Goal: Task Accomplishment & Management: Manage account settings

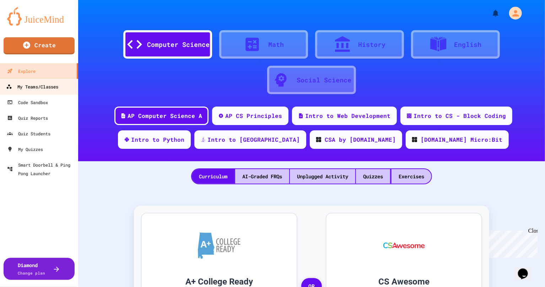
click at [37, 91] on div "My Teams/Classes" at bounding box center [32, 86] width 52 height 9
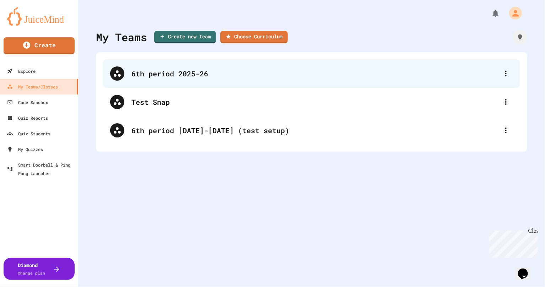
click at [154, 79] on div "6th period 2025-26" at bounding box center [311, 73] width 417 height 28
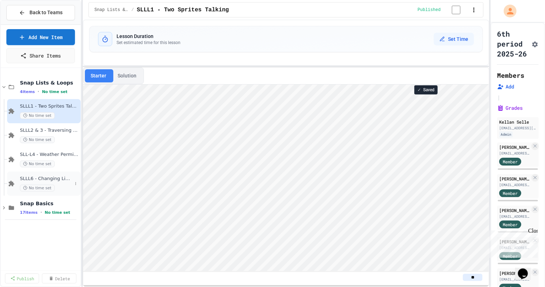
scroll to position [0, 0]
click at [4, 208] on icon at bounding box center [4, 207] width 2 height 3
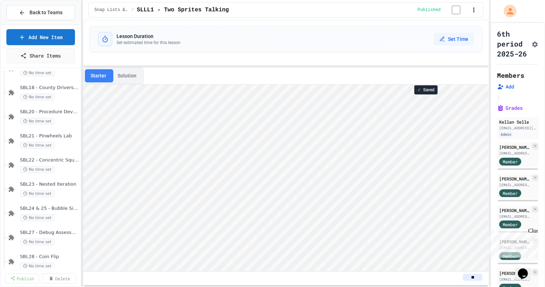
scroll to position [366, 0]
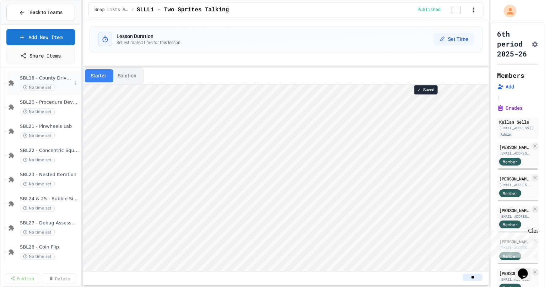
click at [57, 85] on div "No time set" at bounding box center [46, 87] width 52 height 7
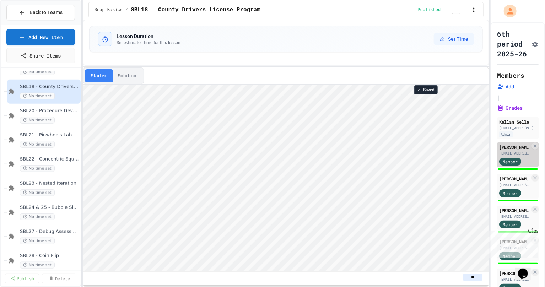
click at [503, 150] on div "[PERSON_NAME]" at bounding box center [514, 147] width 31 height 6
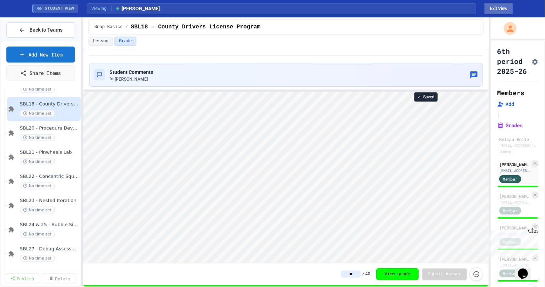
click at [495, 10] on button "Exit View" at bounding box center [498, 8] width 28 height 11
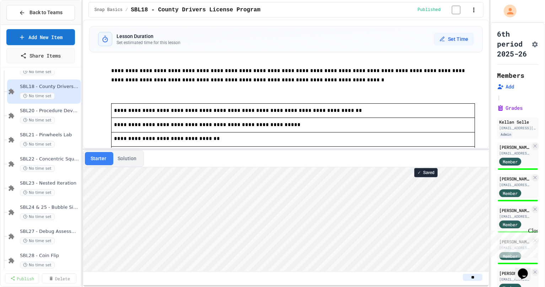
click at [273, 151] on div "**********" at bounding box center [286, 153] width 406 height 267
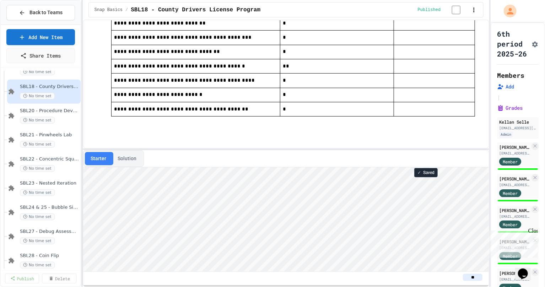
scroll to position [199, 0]
click at [56, 115] on div "SBL20 - Procedure Development Notes No time set" at bounding box center [46, 116] width 52 height 16
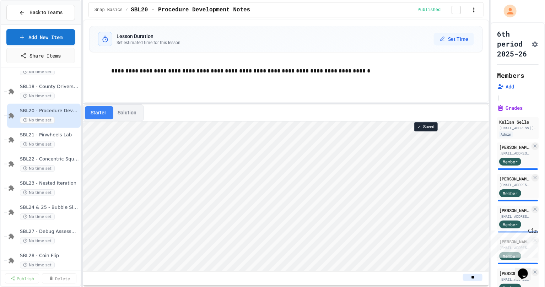
click at [255, 105] on div "**********" at bounding box center [286, 153] width 406 height 267
click at [515, 150] on div "[PERSON_NAME]" at bounding box center [514, 147] width 31 height 6
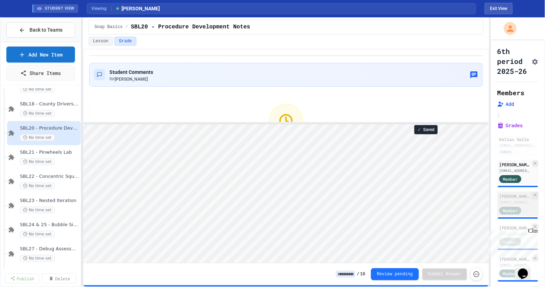
click at [512, 199] on div "[PERSON_NAME] [PERSON_NAME]" at bounding box center [514, 196] width 31 height 6
click at [55, 156] on div "SBL21 - Pinwheels Lab No time set" at bounding box center [46, 157] width 52 height 16
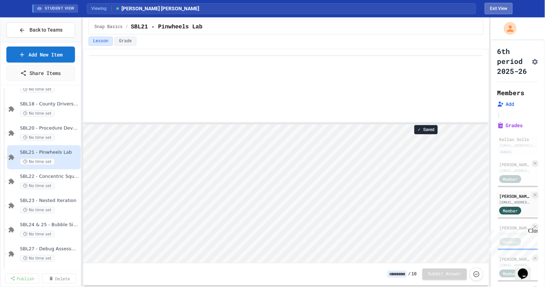
click at [504, 6] on button "Exit View" at bounding box center [498, 8] width 28 height 11
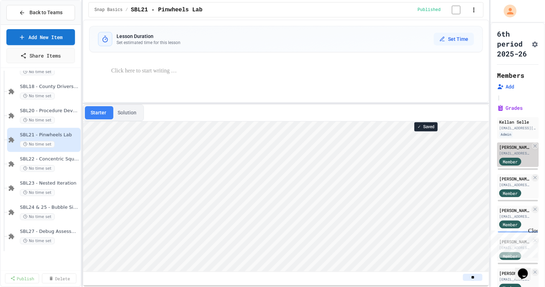
click at [504, 150] on div "[PERSON_NAME]" at bounding box center [514, 147] width 31 height 6
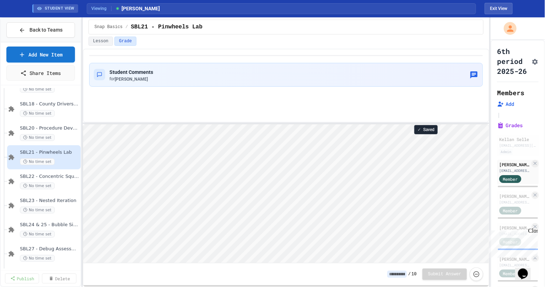
scroll to position [0, 0]
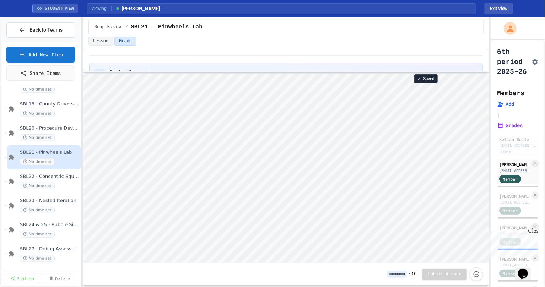
click at [256, 71] on div "Student Comments for [PERSON_NAME] ✓ Saved / 10 Submit Answer" at bounding box center [286, 168] width 406 height 238
click at [510, 205] on div "[EMAIL_ADDRESS][DOMAIN_NAME]" at bounding box center [514, 202] width 31 height 5
click at [535, 231] on div "Close" at bounding box center [532, 231] width 9 height 9
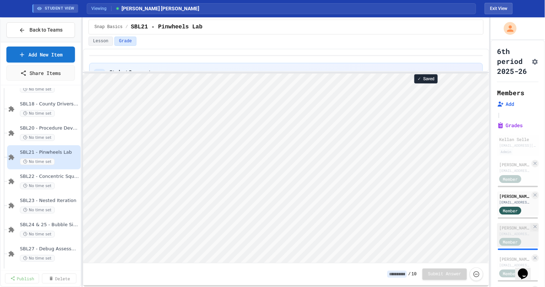
click at [510, 231] on div "[PERSON_NAME]" at bounding box center [514, 227] width 31 height 6
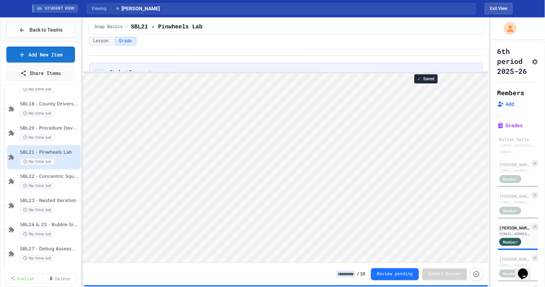
scroll to position [0, 4]
type textarea "**"
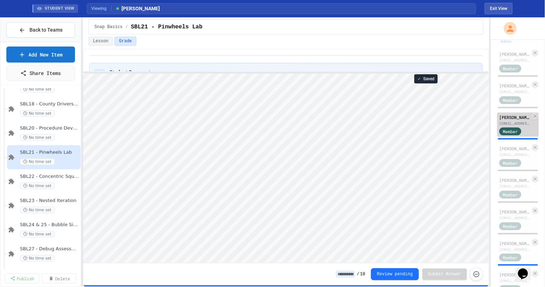
scroll to position [111, 0]
click at [507, 151] on div "[PERSON_NAME]" at bounding box center [514, 147] width 31 height 6
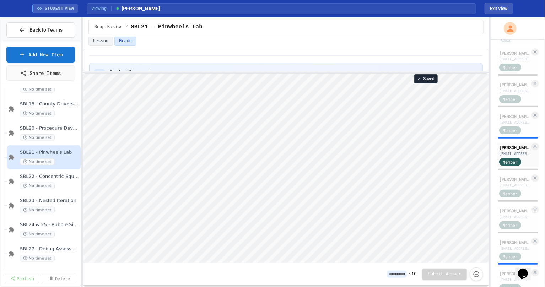
scroll to position [0, 0]
click at [503, 188] on div "[EMAIL_ADDRESS][DOMAIN_NAME]" at bounding box center [514, 184] width 31 height 5
click at [510, 219] on div "[EMAIL_ADDRESS][DOMAIN_NAME]" at bounding box center [514, 216] width 31 height 5
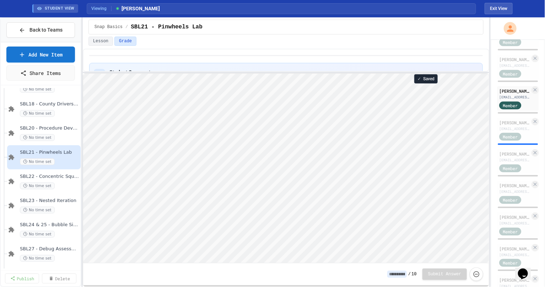
scroll to position [233, 0]
click at [513, 124] on div "[PERSON_NAME]" at bounding box center [514, 121] width 31 height 6
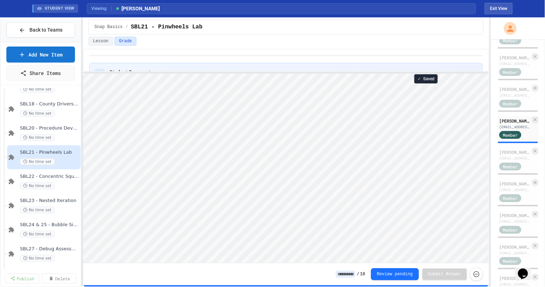
scroll to position [0, 0]
click at [505, 187] on div "[PERSON_NAME]" at bounding box center [514, 183] width 31 height 6
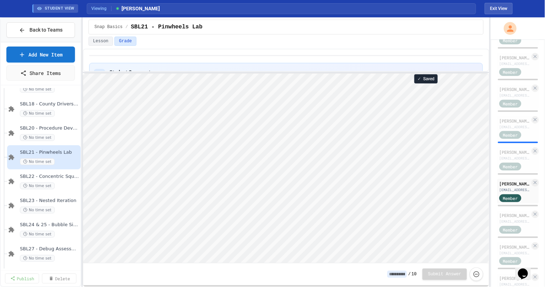
scroll to position [0, 0]
click at [506, 161] on div "[EMAIL_ADDRESS][DOMAIN_NAME]" at bounding box center [514, 157] width 31 height 5
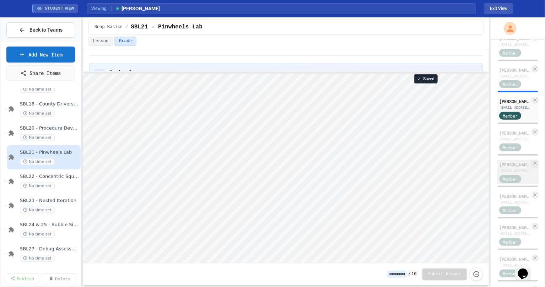
scroll to position [287, 0]
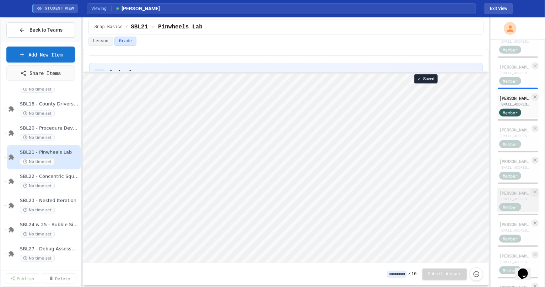
click at [509, 202] on div "[EMAIL_ADDRESS][DOMAIN_NAME]" at bounding box center [514, 198] width 31 height 5
click at [509, 227] on div "[PERSON_NAME]" at bounding box center [514, 224] width 31 height 6
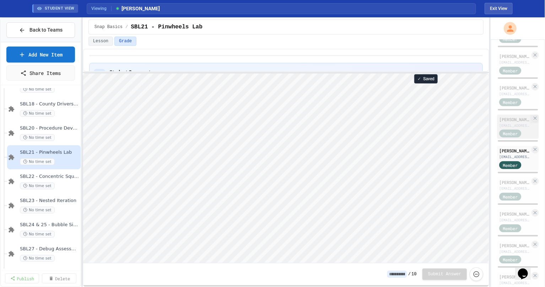
scroll to position [388, 0]
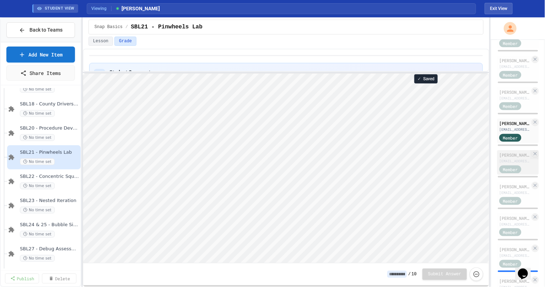
click at [505, 158] on div "[PERSON_NAME]" at bounding box center [514, 155] width 31 height 6
click at [504, 195] on div "[EMAIL_ADDRESS][DOMAIN_NAME]" at bounding box center [514, 192] width 31 height 5
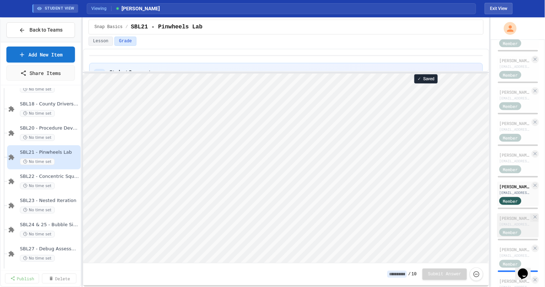
click at [504, 221] on div "[PERSON_NAME]" at bounding box center [514, 218] width 31 height 6
click at [507, 252] on div "[PERSON_NAME]" at bounding box center [514, 249] width 31 height 6
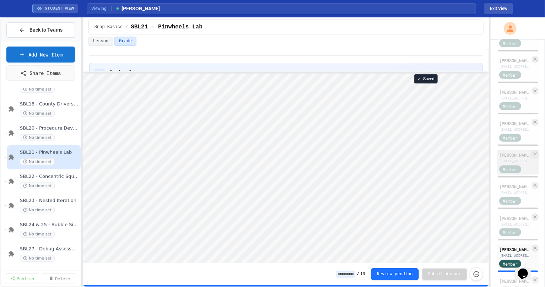
scroll to position [437, 0]
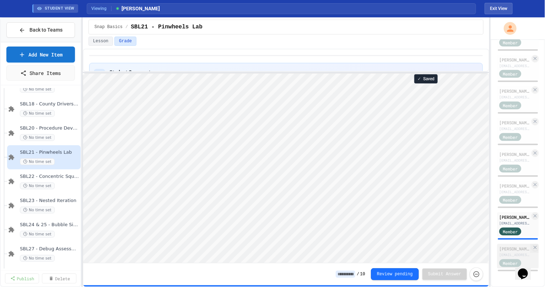
click at [508, 246] on div "[PERSON_NAME]" at bounding box center [514, 248] width 31 height 6
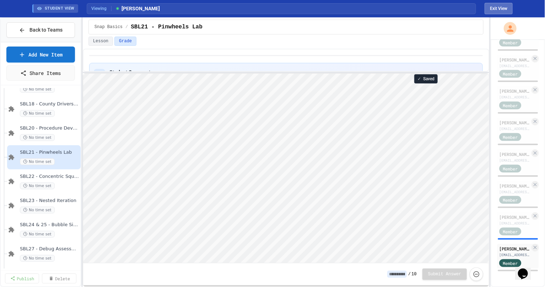
click at [493, 6] on button "Exit View" at bounding box center [498, 8] width 28 height 11
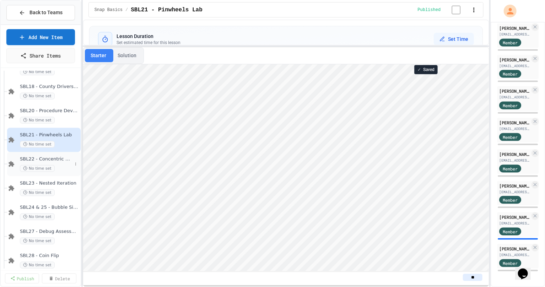
click at [53, 159] on span "SBL22 - Concentric Squares Lab" at bounding box center [46, 159] width 52 height 6
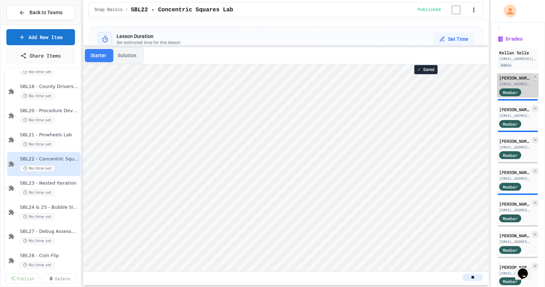
scroll to position [69, 0]
click at [512, 81] on div "[PERSON_NAME]" at bounding box center [514, 78] width 31 height 6
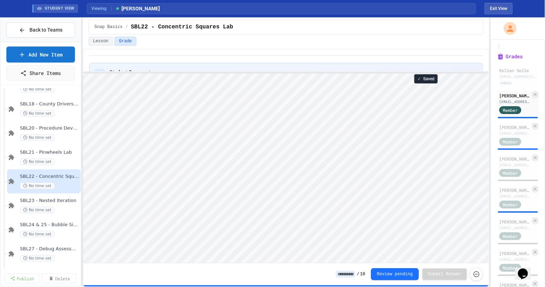
scroll to position [0, 0]
click at [507, 130] on div "[PERSON_NAME] [PERSON_NAME]" at bounding box center [514, 127] width 31 height 6
click at [515, 162] on div "[PERSON_NAME]" at bounding box center [514, 158] width 31 height 6
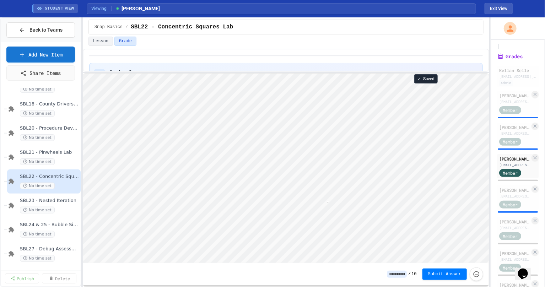
scroll to position [0, 4]
type textarea "**"
type textarea "*"
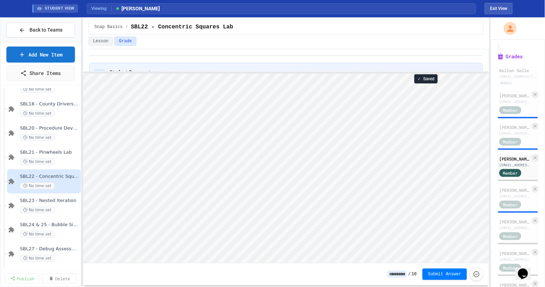
type textarea "**"
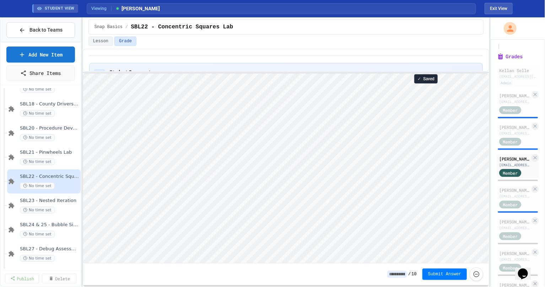
type textarea "*"
click at [507, 193] on div "[PERSON_NAME]" at bounding box center [514, 190] width 31 height 6
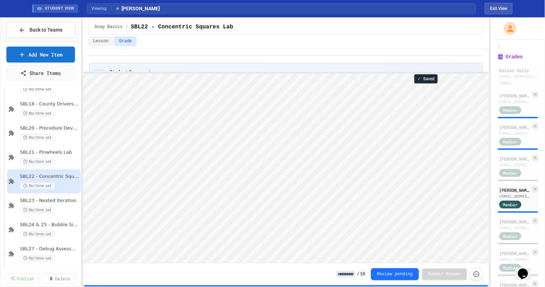
scroll to position [0, 0]
click at [517, 225] on div "[PERSON_NAME]" at bounding box center [514, 221] width 31 height 6
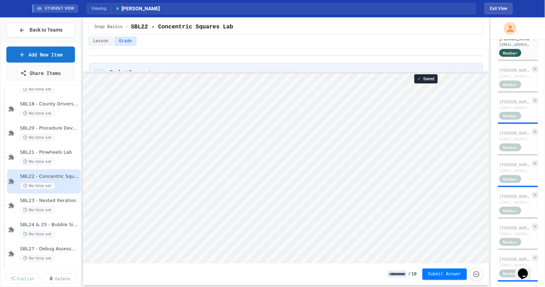
scroll to position [257, 0]
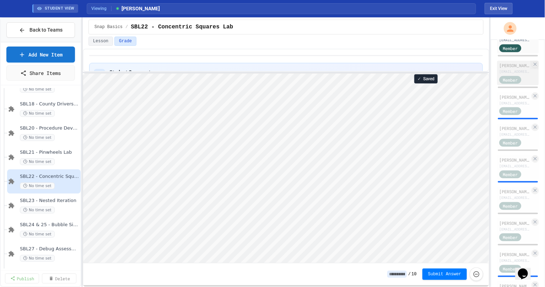
click at [504, 74] on div "[EMAIL_ADDRESS][DOMAIN_NAME]" at bounding box center [514, 71] width 31 height 5
click at [505, 106] on div "[EMAIL_ADDRESS][DOMAIN_NAME]" at bounding box center [514, 102] width 31 height 5
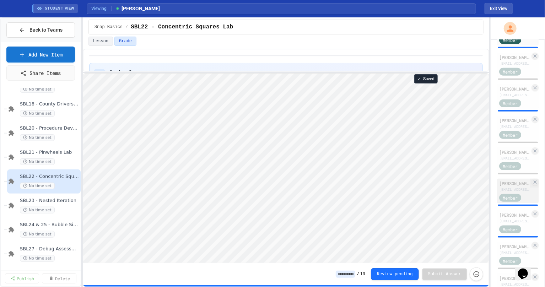
scroll to position [328, 0]
click at [501, 60] on div "[PERSON_NAME]" at bounding box center [514, 56] width 31 height 6
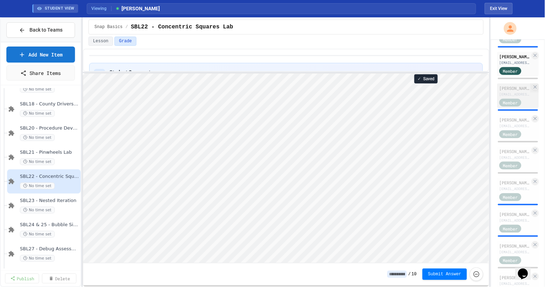
click at [508, 97] on div "[EMAIL_ADDRESS][DOMAIN_NAME]" at bounding box center [514, 94] width 31 height 5
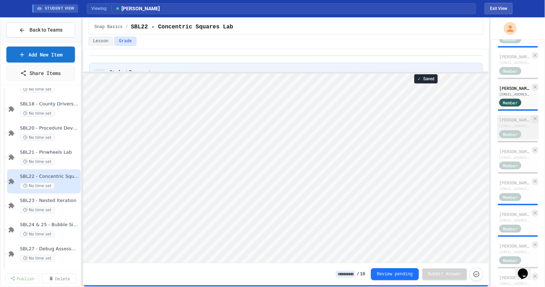
click at [506, 123] on div "[PERSON_NAME]" at bounding box center [514, 119] width 31 height 6
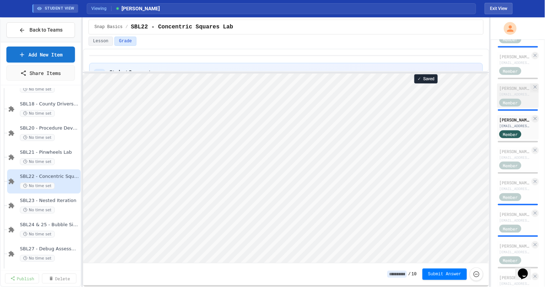
click at [502, 91] on div "[PERSON_NAME]" at bounding box center [514, 88] width 31 height 6
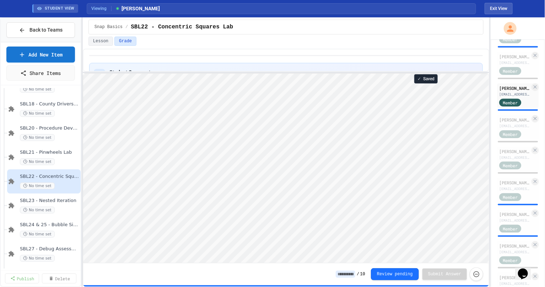
scroll to position [0, 0]
click at [503, 160] on div "[EMAIL_ADDRESS][DOMAIN_NAME]" at bounding box center [514, 157] width 31 height 5
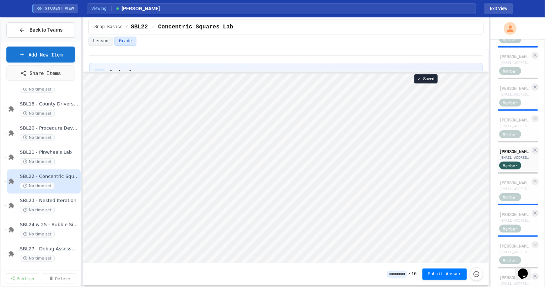
scroll to position [0, 0]
click at [501, 186] on div "[PERSON_NAME]" at bounding box center [514, 182] width 31 height 6
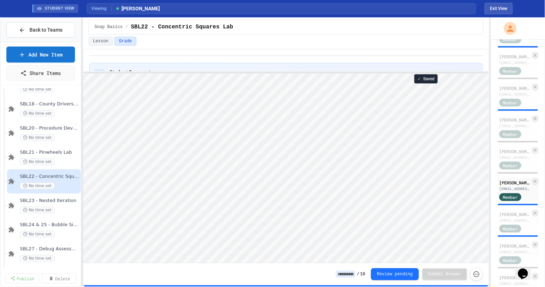
scroll to position [0, 0]
click at [499, 223] on div "[EMAIL_ADDRESS][DOMAIN_NAME]" at bounding box center [514, 220] width 31 height 5
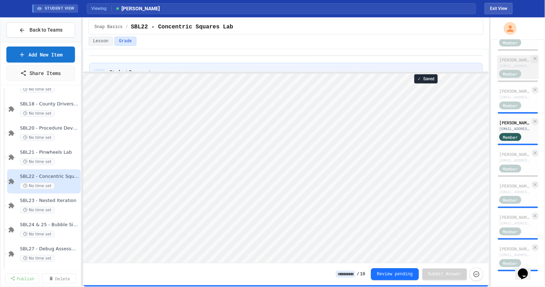
scroll to position [437, 0]
click at [511, 151] on div "[PERSON_NAME]" at bounding box center [514, 154] width 31 height 6
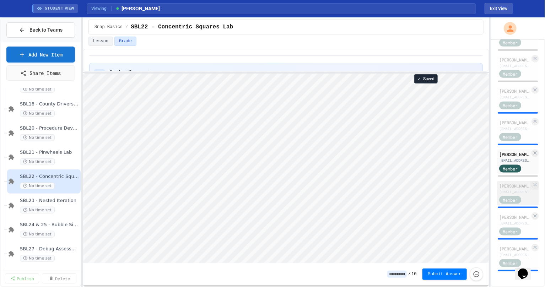
click at [502, 182] on div "[PERSON_NAME]" at bounding box center [514, 185] width 31 height 6
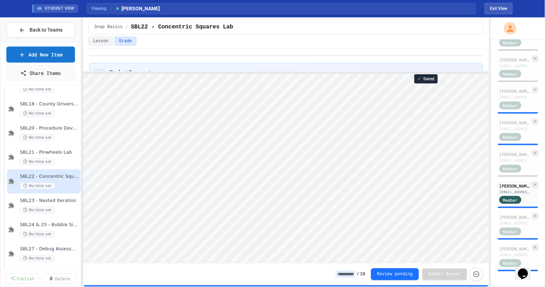
scroll to position [0, 4]
type textarea "**"
type textarea "*"
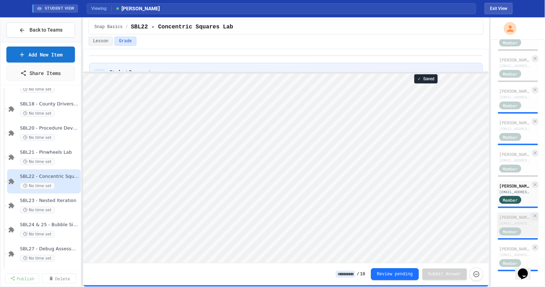
click at [512, 214] on div "[PERSON_NAME]" at bounding box center [514, 217] width 31 height 6
click at [515, 246] on div "[PERSON_NAME]" at bounding box center [514, 248] width 31 height 6
click at [58, 205] on div "SBL23 - Nested Iteration No time set" at bounding box center [46, 206] width 52 height 16
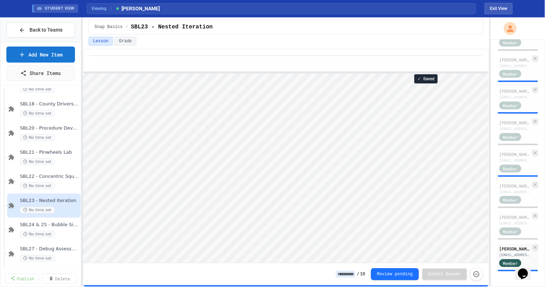
scroll to position [0, 0]
click at [499, 214] on div "[PERSON_NAME]" at bounding box center [514, 217] width 31 height 6
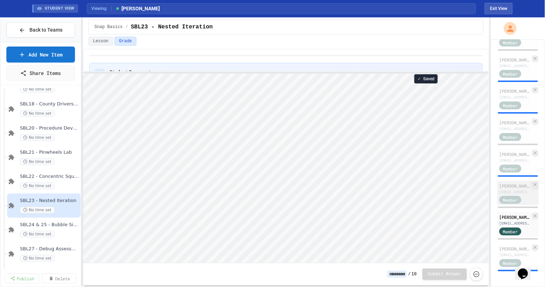
scroll to position [0, 4]
type textarea "**"
click at [506, 182] on div "[PERSON_NAME]" at bounding box center [514, 185] width 31 height 6
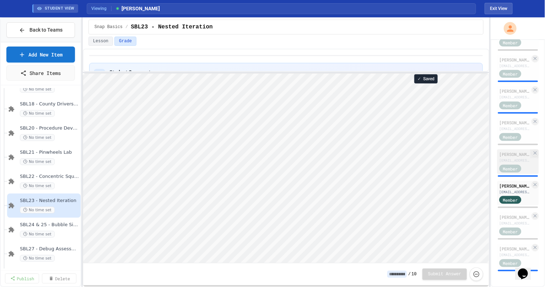
click at [500, 151] on div "[PERSON_NAME]" at bounding box center [514, 154] width 31 height 6
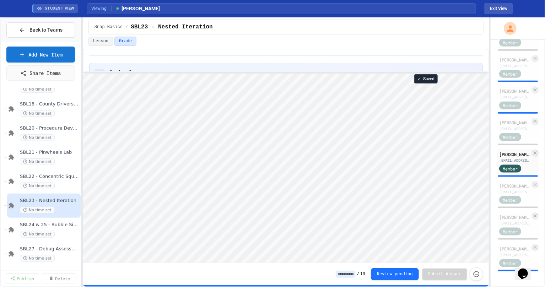
scroll to position [0, 0]
click at [501, 119] on div "[PERSON_NAME]" at bounding box center [514, 122] width 31 height 6
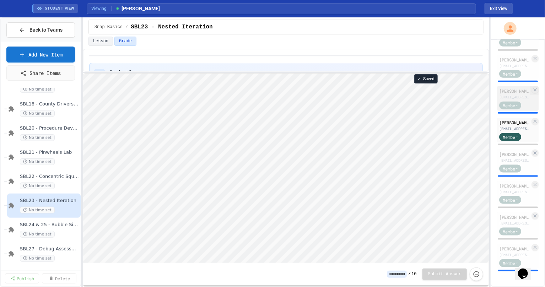
click at [517, 94] on div "[EMAIL_ADDRESS][DOMAIN_NAME]" at bounding box center [514, 96] width 31 height 5
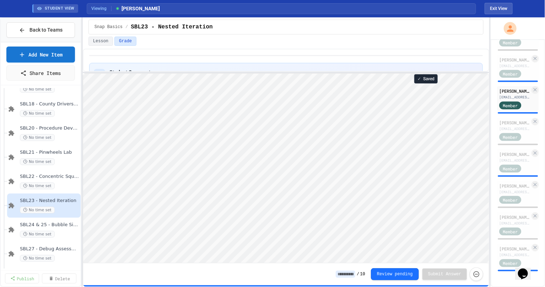
scroll to position [0, 0]
click at [508, 56] on div "[PERSON_NAME]" at bounding box center [514, 59] width 31 height 6
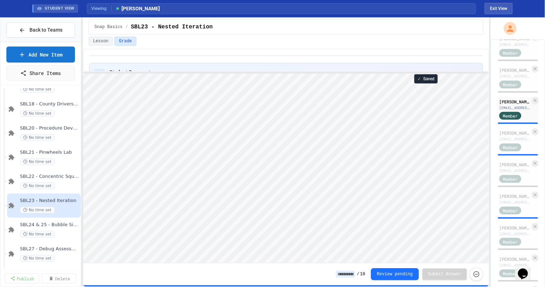
scroll to position [376, 0]
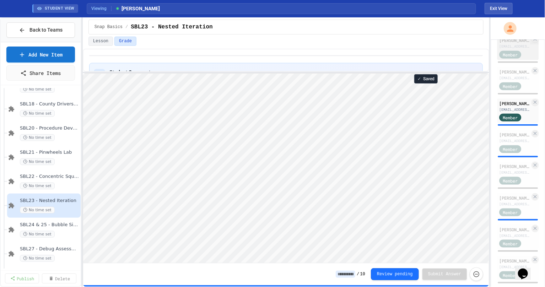
click at [506, 49] on div "[EMAIL_ADDRESS][DOMAIN_NAME]" at bounding box center [514, 46] width 31 height 5
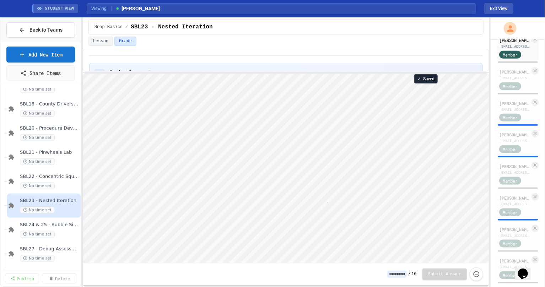
scroll to position [0, 9]
type textarea "****"
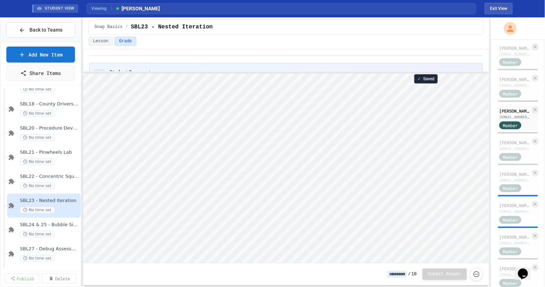
scroll to position [305, 0]
click at [513, 88] on div "[EMAIL_ADDRESS][DOMAIN_NAME]" at bounding box center [514, 85] width 31 height 5
click at [511, 57] on div "[EMAIL_ADDRESS][DOMAIN_NAME]" at bounding box center [514, 54] width 31 height 5
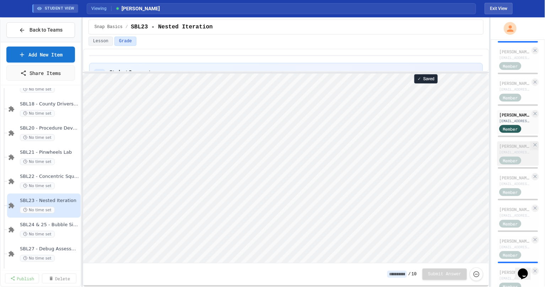
scroll to position [239, 0]
click at [510, 87] on div "[PERSON_NAME]" at bounding box center [514, 83] width 31 height 6
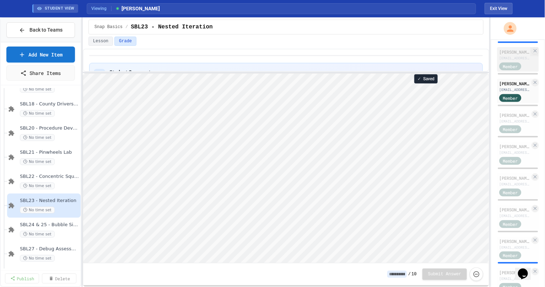
click at [508, 61] on div "[EMAIL_ADDRESS][DOMAIN_NAME]" at bounding box center [514, 57] width 31 height 5
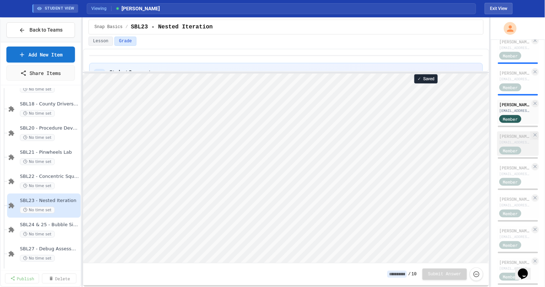
scroll to position [183, 0]
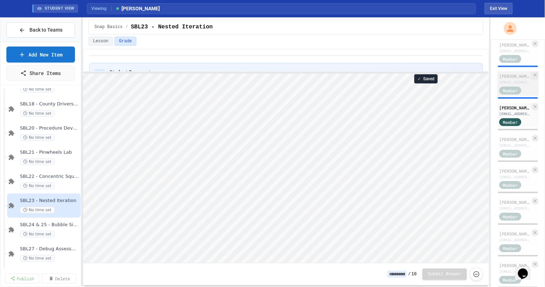
click at [501, 85] on div "[EMAIL_ADDRESS][DOMAIN_NAME]" at bounding box center [514, 82] width 31 height 5
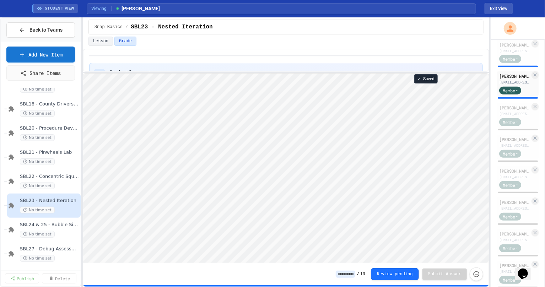
scroll to position [0, 0]
click at [497, 54] on div "[PERSON_NAME] [EMAIL_ADDRESS][DOMAIN_NAME] Member" at bounding box center [518, 52] width 42 height 24
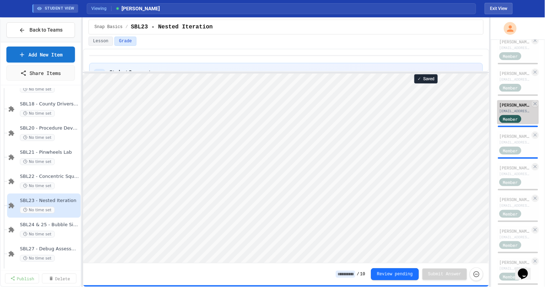
scroll to position [122, 0]
click at [506, 83] on div "[EMAIL_ADDRESS][DOMAIN_NAME]" at bounding box center [514, 79] width 31 height 5
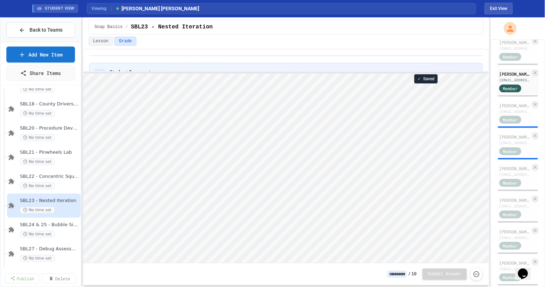
scroll to position [0, 0]
click at [507, 51] on div "[PERSON_NAME] [EMAIL_ADDRESS][DOMAIN_NAME]" at bounding box center [514, 45] width 31 height 12
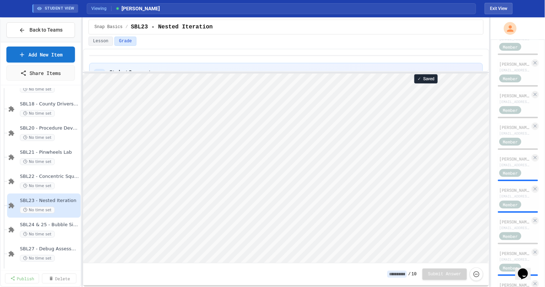
scroll to position [437, 0]
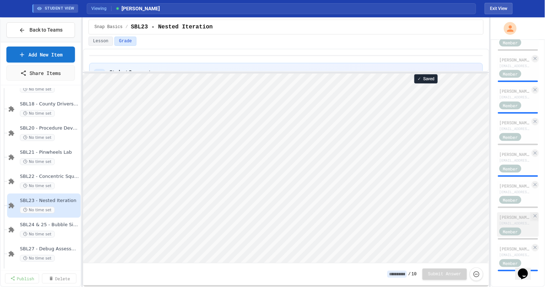
click at [510, 214] on div "[PERSON_NAME]" at bounding box center [514, 217] width 31 height 6
click at [511, 182] on div "[PERSON_NAME]" at bounding box center [514, 185] width 31 height 6
click at [44, 225] on span "SBL24 & 25 - Bubble Simulation" at bounding box center [46, 225] width 52 height 6
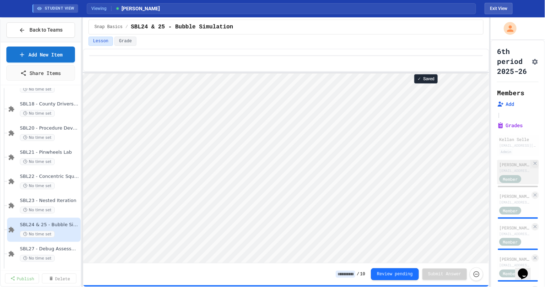
click at [498, 175] on div "[PERSON_NAME] [EMAIL_ADDRESS][DOMAIN_NAME] Member" at bounding box center [518, 172] width 42 height 24
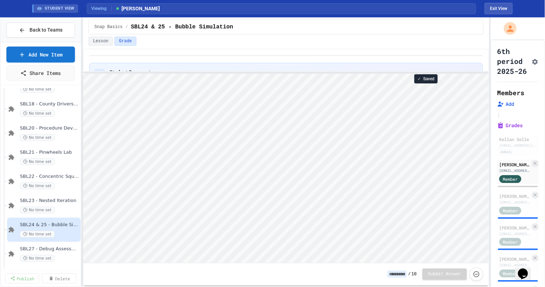
scroll to position [0, 0]
click at [503, 199] on div "[PERSON_NAME] [PERSON_NAME]" at bounding box center [514, 196] width 31 height 6
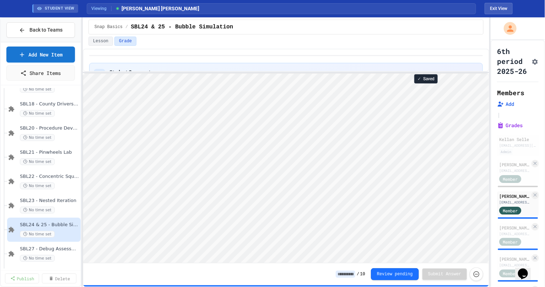
scroll to position [0, 0]
click at [509, 231] on div "[PERSON_NAME]" at bounding box center [514, 227] width 31 height 6
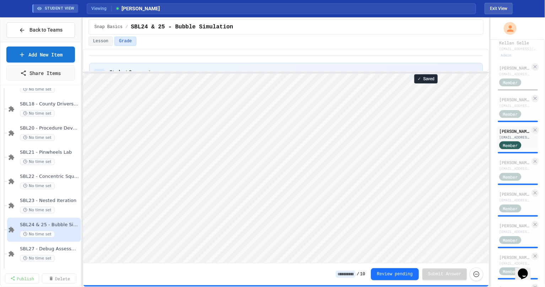
scroll to position [139, 0]
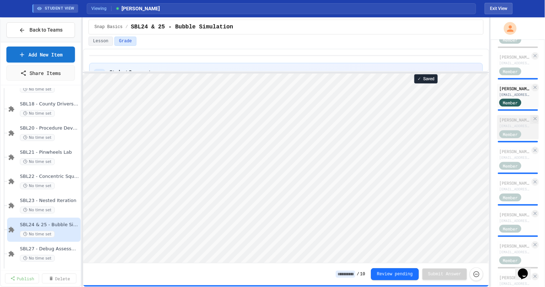
click at [508, 129] on div "[EMAIL_ADDRESS][DOMAIN_NAME]" at bounding box center [514, 125] width 31 height 5
click at [510, 154] on div "[PERSON_NAME]" at bounding box center [514, 151] width 31 height 6
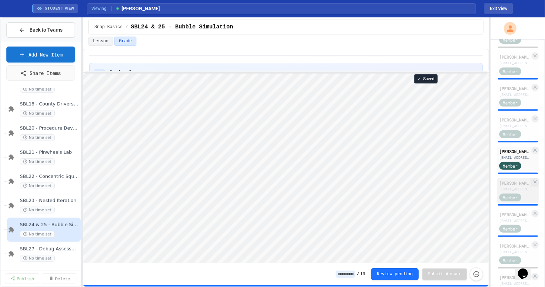
click at [510, 186] on div "[PERSON_NAME]" at bounding box center [514, 183] width 31 height 6
click at [517, 218] on div "[PERSON_NAME]" at bounding box center [514, 214] width 31 height 6
click at [426, 76] on span "Saved" at bounding box center [428, 79] width 11 height 6
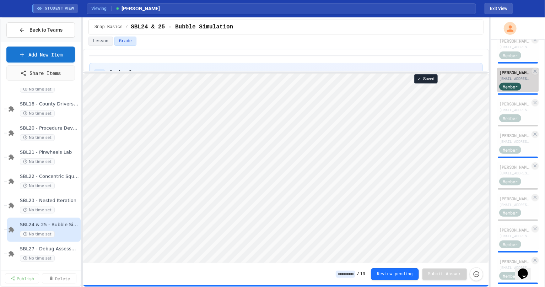
scroll to position [281, 0]
click at [507, 113] on div "[EMAIL_ADDRESS][DOMAIN_NAME]" at bounding box center [514, 109] width 31 height 5
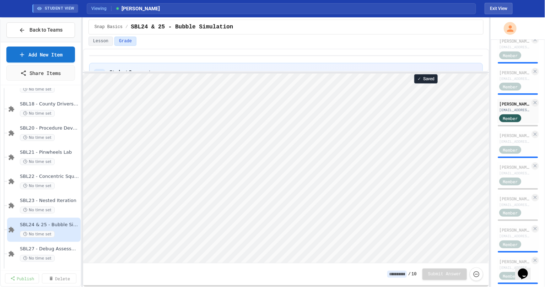
scroll to position [0, 0]
click at [512, 138] on div "[PERSON_NAME]" at bounding box center [514, 135] width 31 height 6
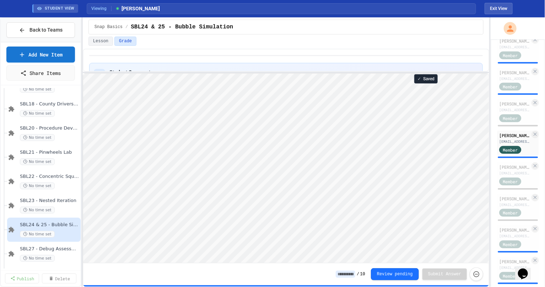
scroll to position [0, 0]
click at [508, 207] on div "[EMAIL_ADDRESS][DOMAIN_NAME]" at bounding box center [514, 204] width 31 height 5
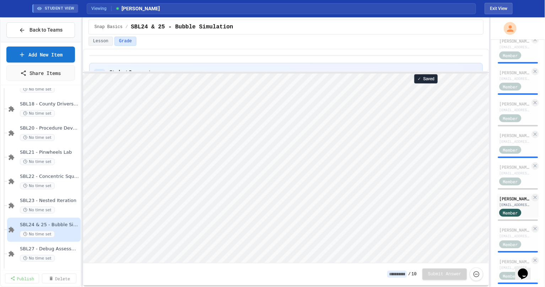
scroll to position [0, 0]
click at [503, 233] on div "[PERSON_NAME]" at bounding box center [514, 229] width 31 height 6
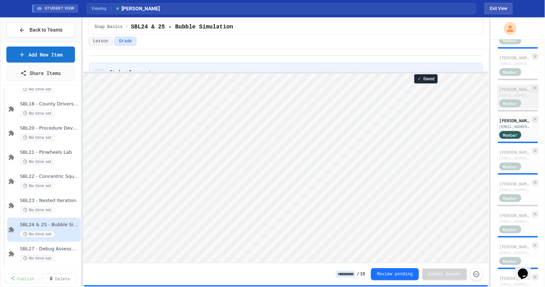
scroll to position [395, 0]
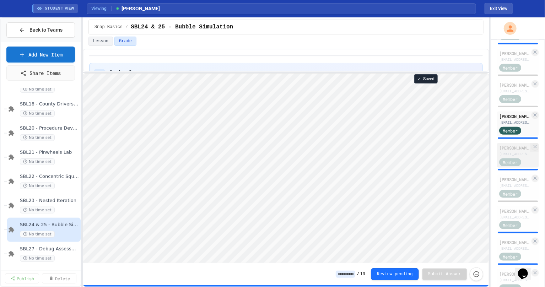
click at [508, 151] on div "[PERSON_NAME]" at bounding box center [514, 147] width 31 height 6
click at [502, 182] on div "[PERSON_NAME]" at bounding box center [514, 179] width 31 height 6
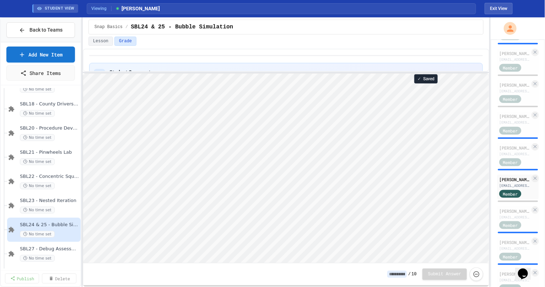
scroll to position [0, 0]
click at [508, 220] on div "[EMAIL_ADDRESS][DOMAIN_NAME]" at bounding box center [514, 216] width 31 height 5
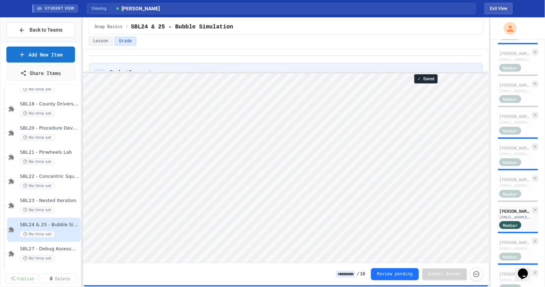
scroll to position [0, 0]
click at [507, 245] on div "[PERSON_NAME]" at bounding box center [514, 242] width 31 height 6
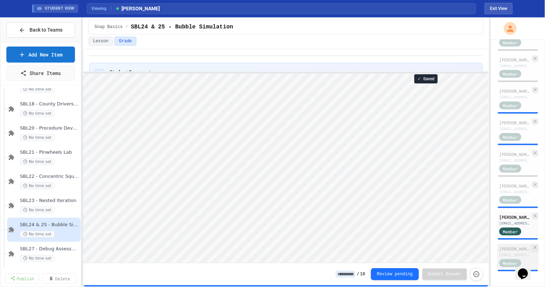
click at [502, 245] on div "[PERSON_NAME]" at bounding box center [514, 248] width 31 height 6
click at [58, 255] on div "No time set" at bounding box center [46, 258] width 52 height 7
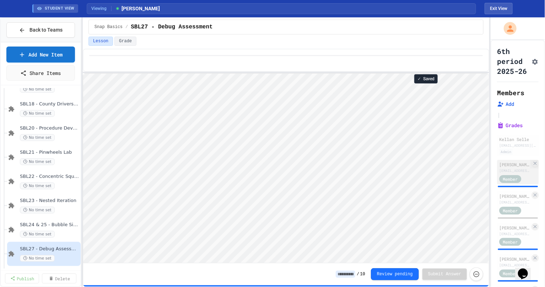
click at [507, 173] on div "[EMAIL_ADDRESS][DOMAIN_NAME]" at bounding box center [514, 170] width 31 height 5
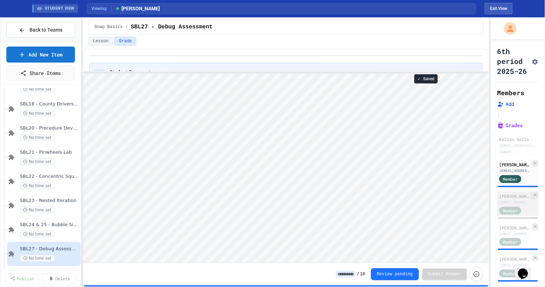
click at [503, 199] on div "[PERSON_NAME] [PERSON_NAME]" at bounding box center [514, 196] width 31 height 6
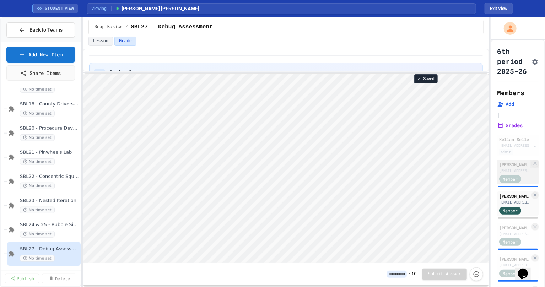
scroll to position [0, 0]
type textarea "**"
click at [506, 168] on div "[PERSON_NAME]" at bounding box center [514, 164] width 31 height 6
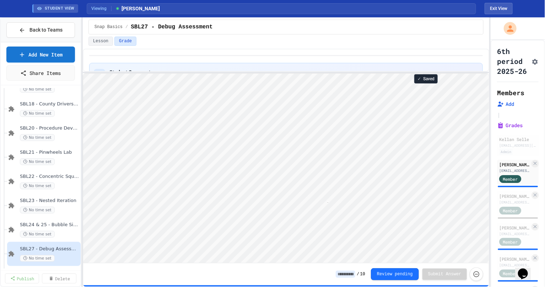
scroll to position [0, 4]
type textarea "**"
click at [509, 199] on div "[PERSON_NAME] [PERSON_NAME]" at bounding box center [514, 196] width 31 height 6
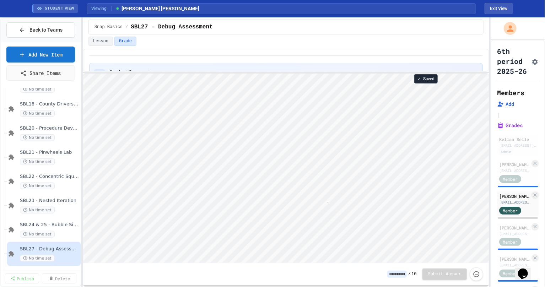
scroll to position [0, 4]
type textarea "**"
click at [504, 231] on div "[PERSON_NAME]" at bounding box center [514, 227] width 31 height 6
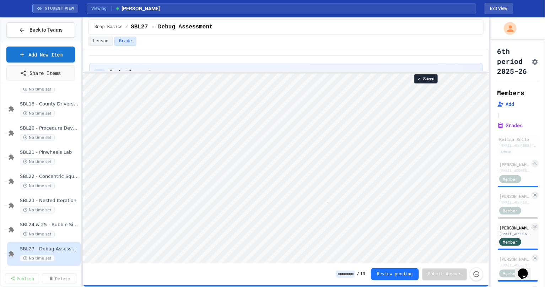
scroll to position [0, 4]
type textarea "**"
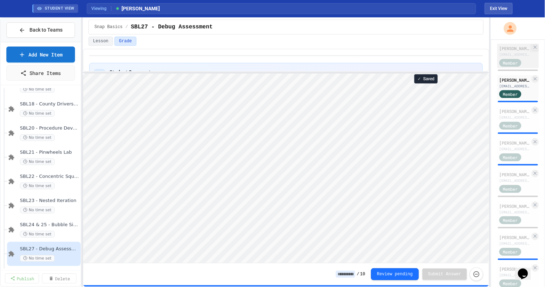
scroll to position [160, 0]
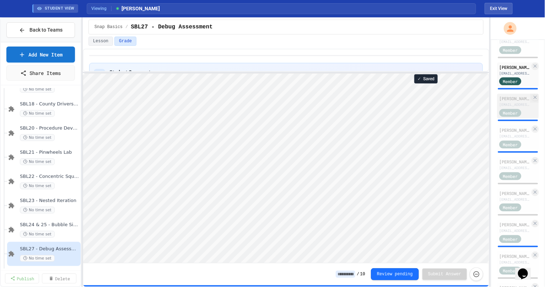
click at [511, 107] on div "[EMAIL_ADDRESS][DOMAIN_NAME]" at bounding box center [514, 104] width 31 height 5
type textarea "**"
click at [502, 139] on div "[EMAIL_ADDRESS][DOMAIN_NAME]" at bounding box center [514, 135] width 31 height 5
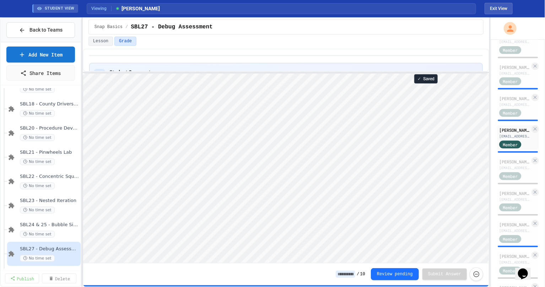
scroll to position [0, 0]
click at [498, 174] on div "[PERSON_NAME] [EMAIL_ADDRESS][DOMAIN_NAME] Member" at bounding box center [518, 169] width 42 height 24
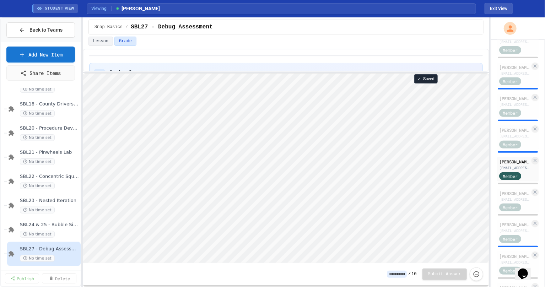
scroll to position [0, 0]
click at [503, 196] on div "[PERSON_NAME]" at bounding box center [514, 193] width 31 height 6
click at [499, 228] on div "[PERSON_NAME]" at bounding box center [514, 224] width 31 height 6
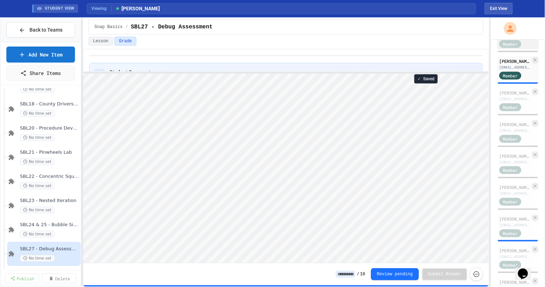
scroll to position [326, 0]
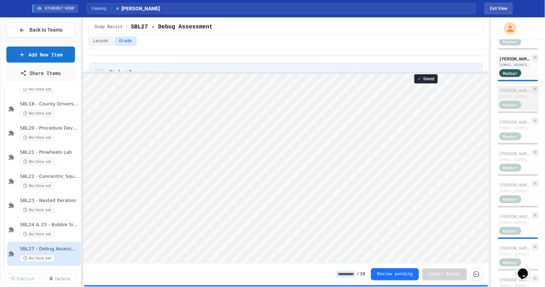
click at [509, 97] on div "[PERSON_NAME] [EMAIL_ADDRESS][DOMAIN_NAME] Member" at bounding box center [518, 98] width 42 height 24
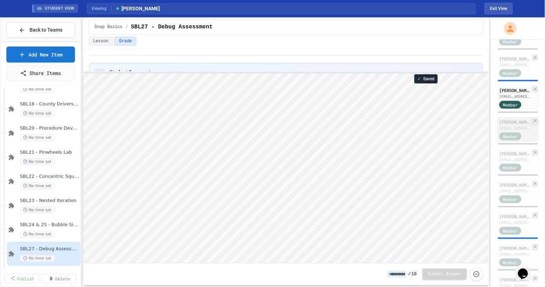
click at [508, 125] on div "[PERSON_NAME]" at bounding box center [514, 122] width 31 height 6
click at [513, 157] on div "[PERSON_NAME]" at bounding box center [514, 153] width 31 height 6
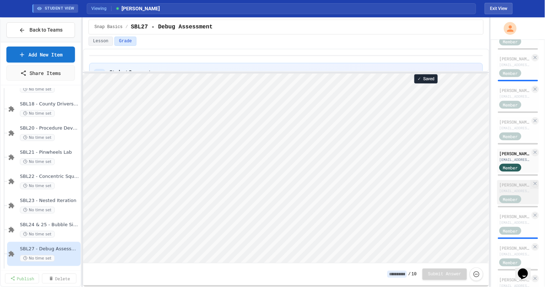
click at [502, 193] on div "[EMAIL_ADDRESS][DOMAIN_NAME]" at bounding box center [514, 190] width 31 height 5
click at [512, 225] on div "[EMAIL_ADDRESS][DOMAIN_NAME]" at bounding box center [514, 222] width 31 height 5
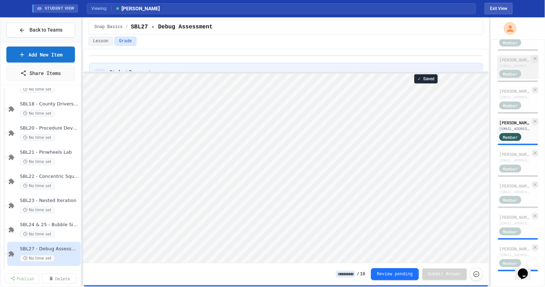
scroll to position [437, 0]
click at [505, 151] on div "[PERSON_NAME]" at bounding box center [514, 154] width 31 height 6
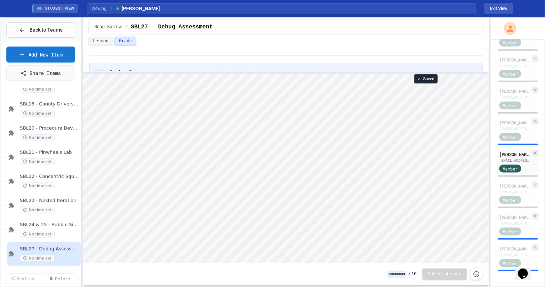
scroll to position [0, 0]
click at [511, 189] on div "[EMAIL_ADDRESS][DOMAIN_NAME]" at bounding box center [514, 191] width 31 height 5
click at [510, 220] on div "[EMAIL_ADDRESS][DOMAIN_NAME]" at bounding box center [514, 222] width 31 height 5
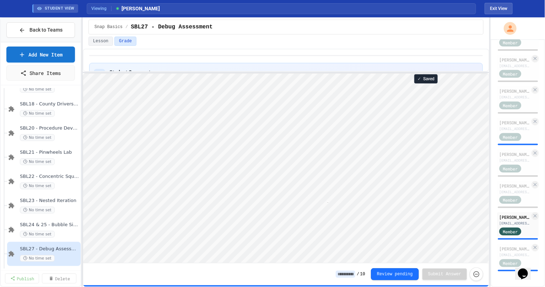
scroll to position [0, 4]
type textarea "**"
click at [500, 245] on div "[PERSON_NAME]" at bounding box center [514, 248] width 31 height 6
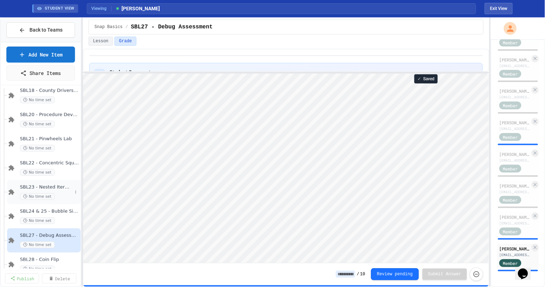
scroll to position [383, 0]
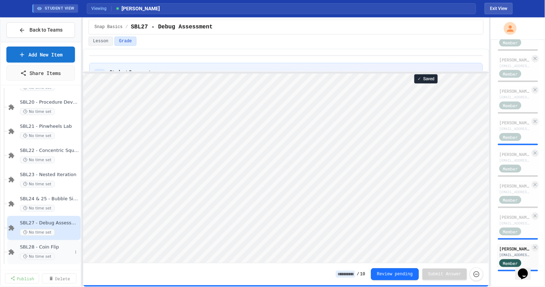
click at [42, 247] on span "SBL28 - Coin Flip" at bounding box center [46, 247] width 52 height 6
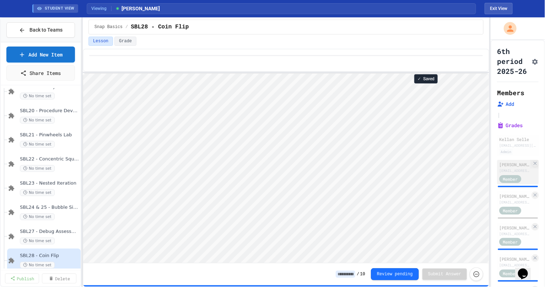
click at [505, 173] on div "[EMAIL_ADDRESS][DOMAIN_NAME]" at bounding box center [514, 170] width 31 height 5
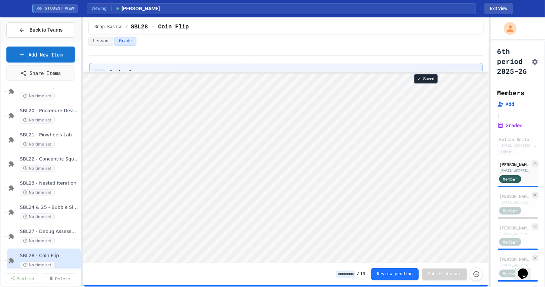
scroll to position [0, 4]
type textarea "**"
type textarea "*"
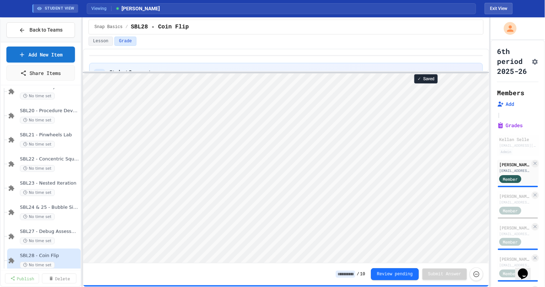
scroll to position [0, 0]
click at [507, 199] on div "[PERSON_NAME] [PERSON_NAME]" at bounding box center [514, 196] width 31 height 6
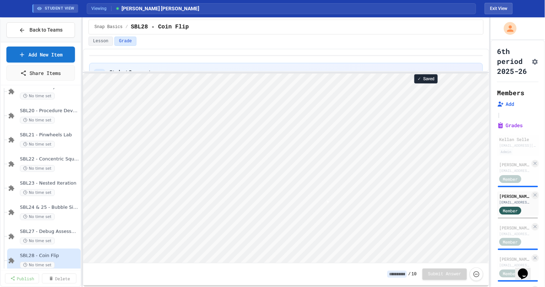
scroll to position [0, 1]
type textarea "*"
click at [511, 231] on div "[PERSON_NAME]" at bounding box center [514, 227] width 31 height 6
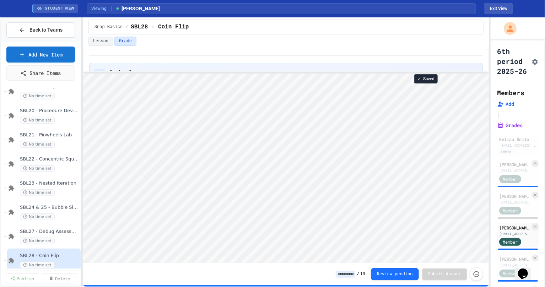
scroll to position [0, 1]
type textarea "*"
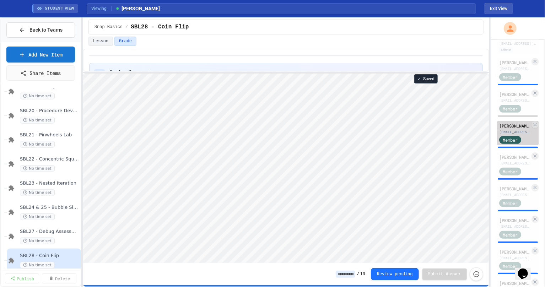
scroll to position [102, 0]
click at [507, 165] on div "[EMAIL_ADDRESS][DOMAIN_NAME]" at bounding box center [514, 162] width 31 height 5
type textarea "*"
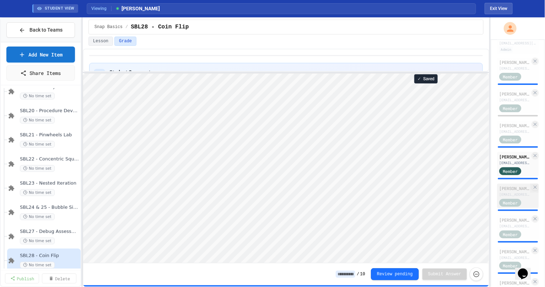
click at [505, 191] on div "[PERSON_NAME]" at bounding box center [514, 188] width 31 height 6
type textarea "*"
click at [504, 223] on div "[PERSON_NAME]" at bounding box center [514, 220] width 31 height 6
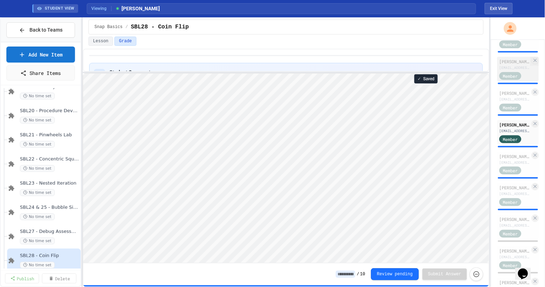
scroll to position [199, 0]
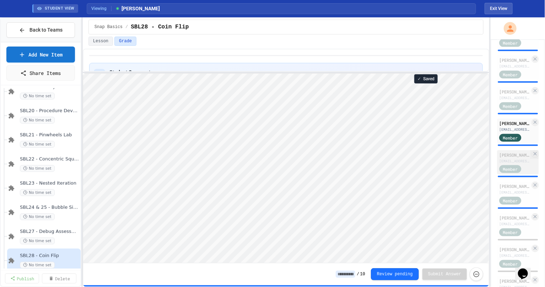
click at [503, 158] on div "[PERSON_NAME]" at bounding box center [514, 155] width 31 height 6
click at [502, 189] on div "[PERSON_NAME]" at bounding box center [514, 186] width 31 height 6
type textarea "*"
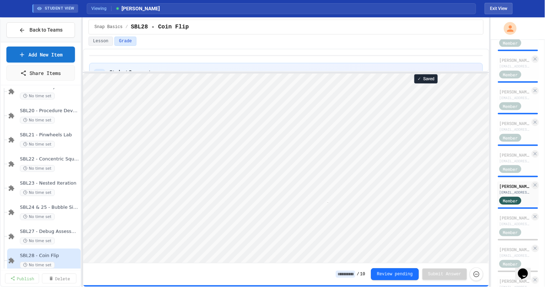
scroll to position [0, 4]
type textarea "**"
click at [501, 221] on div "[PERSON_NAME]" at bounding box center [514, 217] width 31 height 6
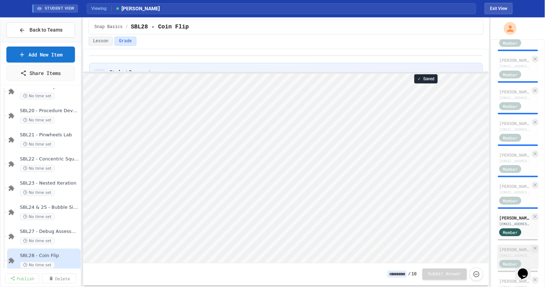
click at [504, 252] on div "[PERSON_NAME]" at bounding box center [514, 249] width 31 height 6
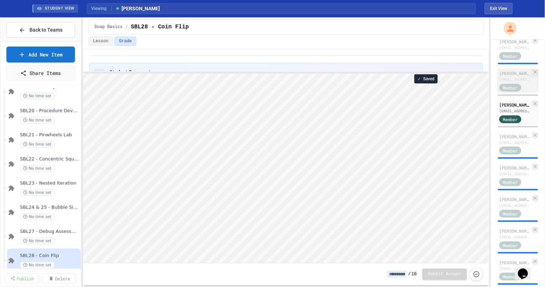
scroll to position [344, 0]
click at [504, 144] on div "[EMAIL_ADDRESS][DOMAIN_NAME]" at bounding box center [514, 141] width 31 height 5
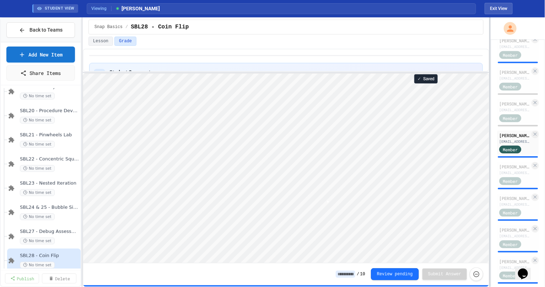
scroll to position [0, 1]
type textarea "*"
click at [499, 175] on div "[EMAIL_ADDRESS][DOMAIN_NAME]" at bounding box center [514, 172] width 31 height 5
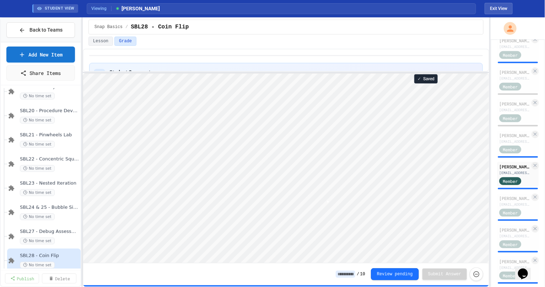
type textarea "*"
type textarea "**"
click at [502, 207] on div "[EMAIL_ADDRESS][DOMAIN_NAME]" at bounding box center [514, 204] width 31 height 5
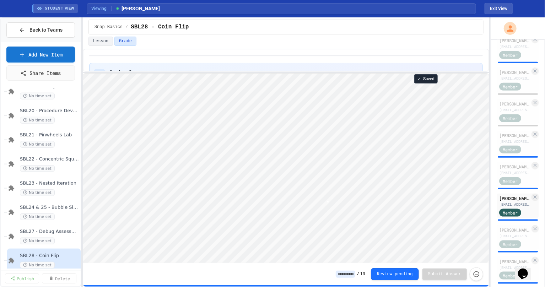
scroll to position [0, 1]
type textarea "*"
click at [509, 233] on div "[PERSON_NAME]" at bounding box center [514, 229] width 31 height 6
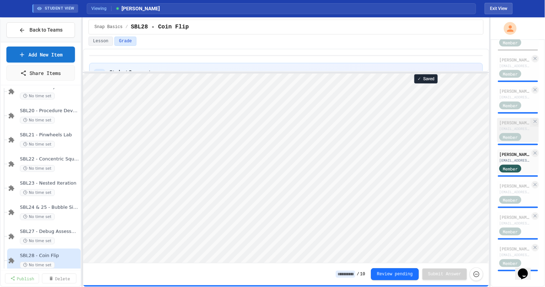
scroll to position [426, 0]
click at [504, 195] on div "[EMAIL_ADDRESS][DOMAIN_NAME]" at bounding box center [514, 191] width 31 height 5
type textarea "*"
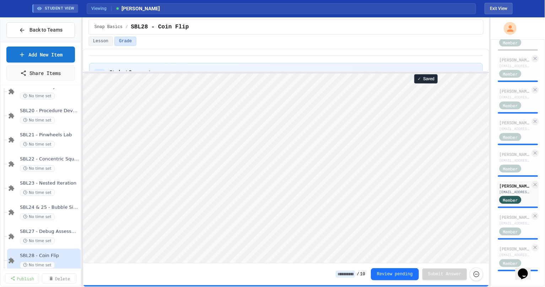
type textarea "*"
click at [507, 220] on div "[PERSON_NAME]" at bounding box center [514, 217] width 31 height 6
type textarea "*"
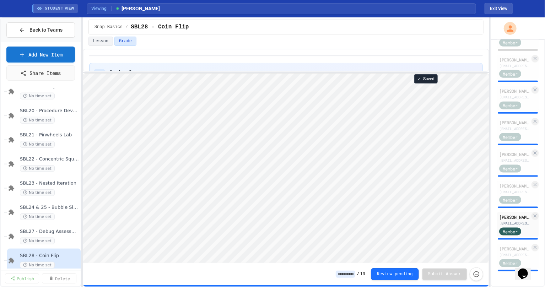
scroll to position [0, 0]
click at [502, 252] on div "[PERSON_NAME]" at bounding box center [514, 248] width 31 height 6
type textarea "*"
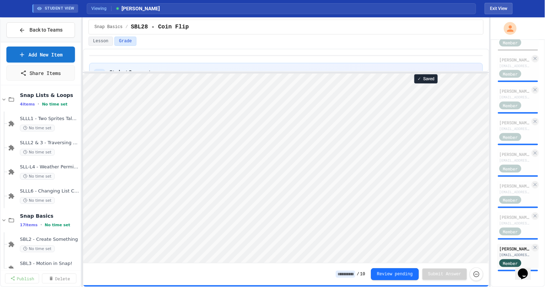
scroll to position [0, 0]
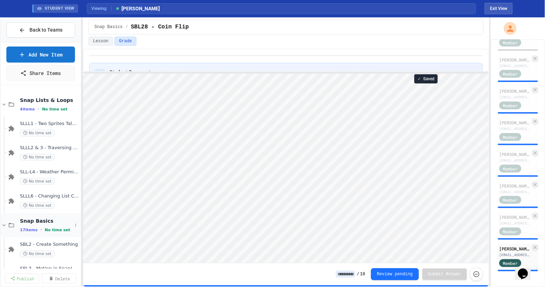
click at [4, 224] on icon at bounding box center [4, 225] width 6 height 6
click at [59, 129] on div "SLLL1 - Two Sprites Talking No time set" at bounding box center [46, 129] width 52 height 16
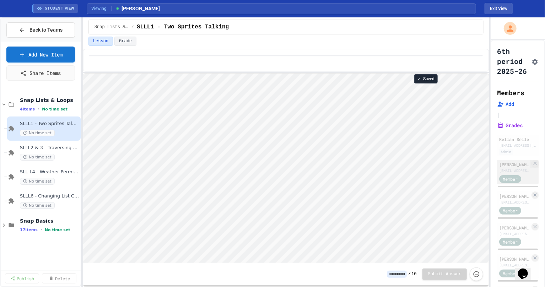
click at [504, 168] on div "[PERSON_NAME]" at bounding box center [514, 164] width 31 height 6
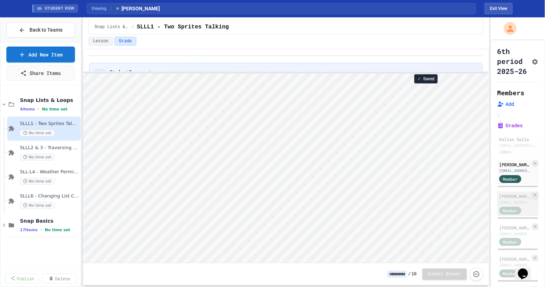
click at [508, 199] on div "[PERSON_NAME] [PERSON_NAME]" at bounding box center [514, 196] width 31 height 6
click at [508, 231] on div "[PERSON_NAME]" at bounding box center [514, 227] width 31 height 6
click at [506, 262] on div "[PERSON_NAME]" at bounding box center [514, 259] width 31 height 6
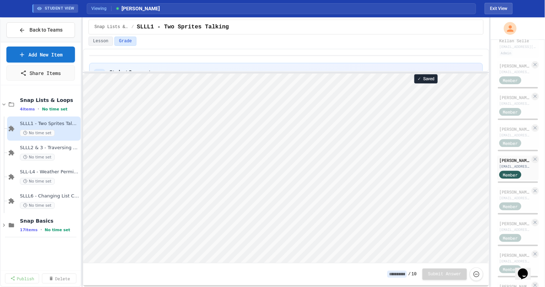
scroll to position [99, 0]
click at [503, 195] on div "[PERSON_NAME]" at bounding box center [514, 192] width 31 height 6
click at [505, 226] on div "[PERSON_NAME]" at bounding box center [514, 223] width 31 height 6
click at [503, 258] on div "[PERSON_NAME]" at bounding box center [514, 255] width 31 height 6
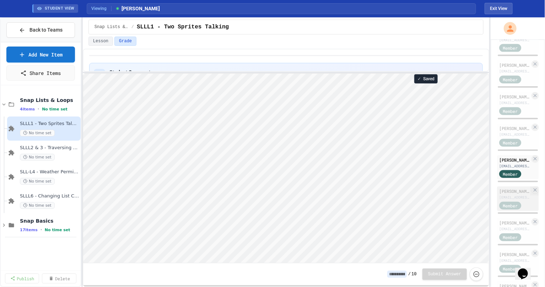
click at [504, 194] on div "[PERSON_NAME]" at bounding box center [514, 191] width 31 height 6
click at [503, 226] on div "[PERSON_NAME]" at bounding box center [514, 222] width 31 height 6
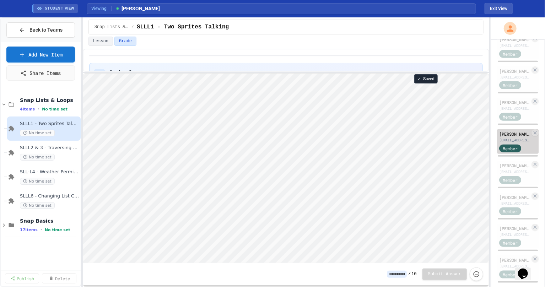
scroll to position [283, 0]
click at [507, 168] on div "[PERSON_NAME]" at bounding box center [514, 165] width 31 height 6
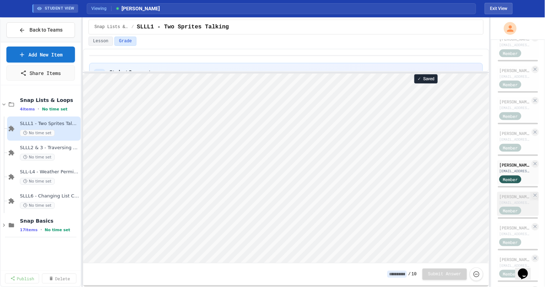
click at [509, 200] on div "[PERSON_NAME]" at bounding box center [514, 196] width 31 height 6
click at [507, 231] on div "[PERSON_NAME]" at bounding box center [514, 227] width 31 height 6
click at [504, 262] on div "[PERSON_NAME]" at bounding box center [514, 259] width 31 height 6
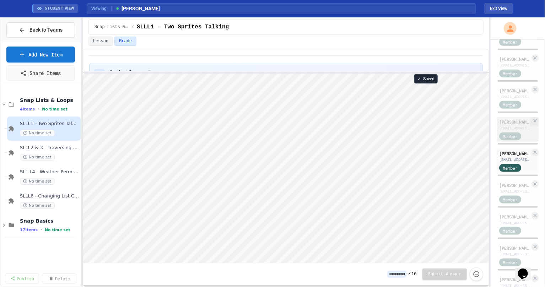
scroll to position [391, 0]
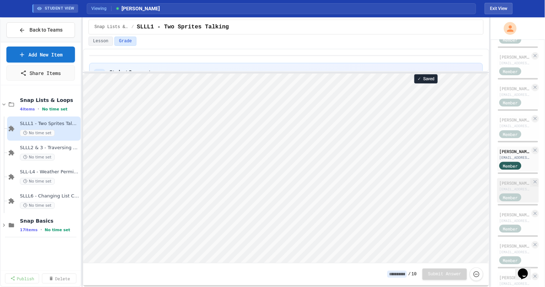
click at [509, 186] on div "[PERSON_NAME]" at bounding box center [514, 183] width 31 height 6
click at [508, 218] on div "[PERSON_NAME]" at bounding box center [514, 214] width 31 height 6
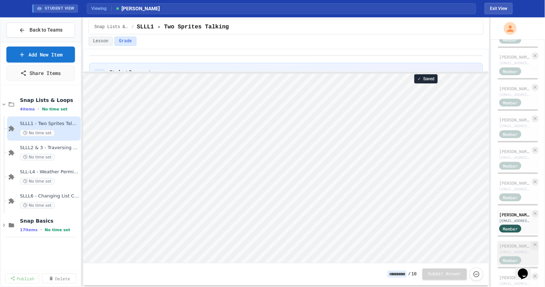
click at [504, 249] on div "[PERSON_NAME]" at bounding box center [514, 245] width 31 height 6
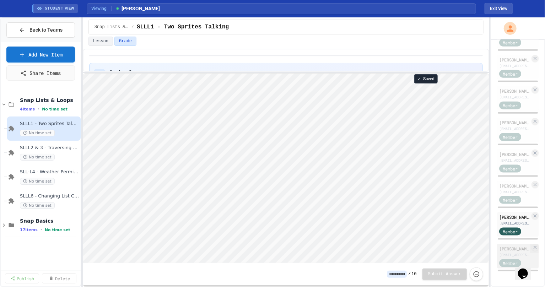
click at [508, 245] on div "[PERSON_NAME]" at bounding box center [514, 248] width 31 height 6
click at [55, 169] on span "SLL-L4 - Weather Permitting Program" at bounding box center [46, 172] width 52 height 6
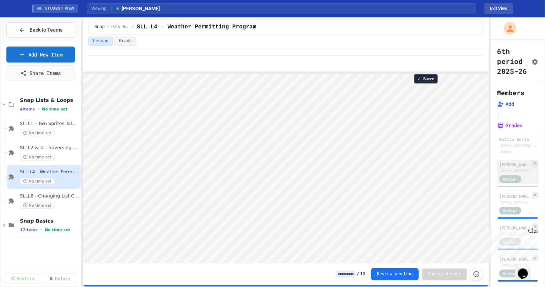
click at [512, 168] on div "[PERSON_NAME]" at bounding box center [514, 164] width 31 height 6
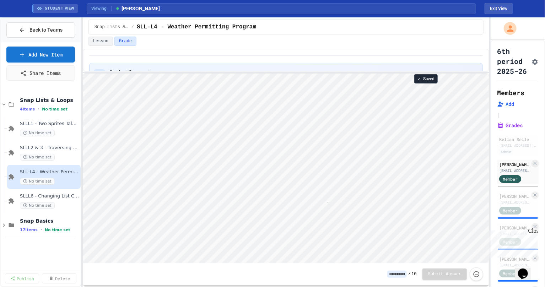
scroll to position [0, 4]
type textarea "**"
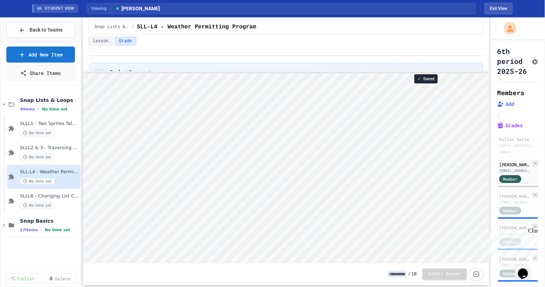
scroll to position [4, 4]
type textarea "**"
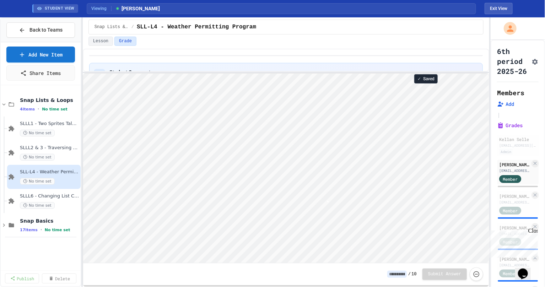
type textarea "**"
click at [503, 205] on div "[EMAIL_ADDRESS][DOMAIN_NAME]" at bounding box center [514, 202] width 31 height 5
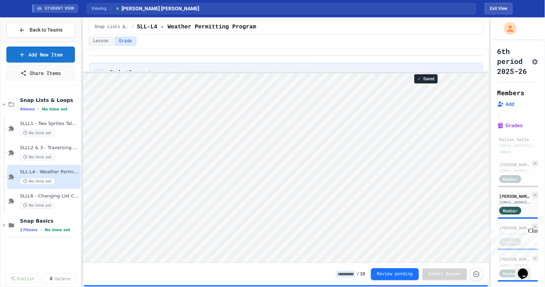
scroll to position [0, 4]
type textarea "**"
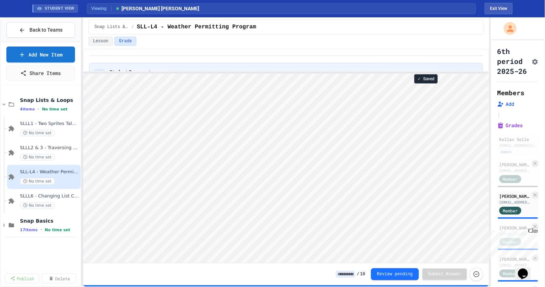
type textarea "**"
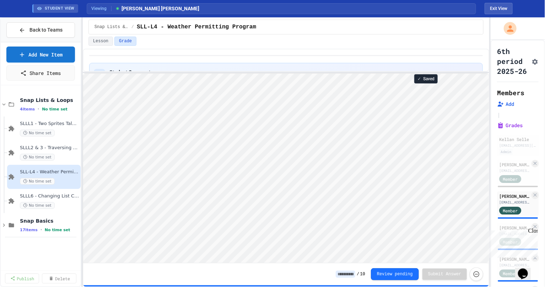
click at [534, 230] on div "Close" at bounding box center [532, 231] width 9 height 9
click at [509, 236] on div "[EMAIL_ADDRESS][DOMAIN_NAME]" at bounding box center [514, 233] width 31 height 5
type textarea "**"
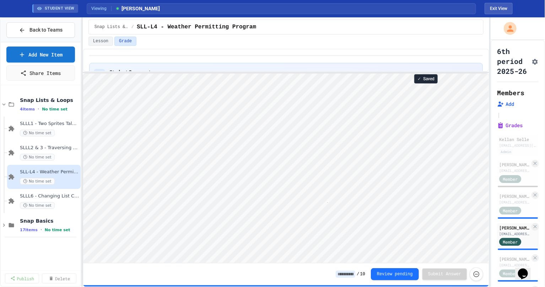
type textarea "**"
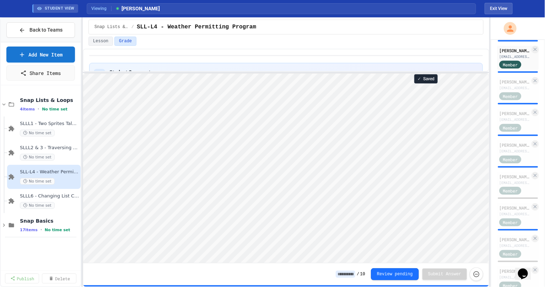
scroll to position [182, 0]
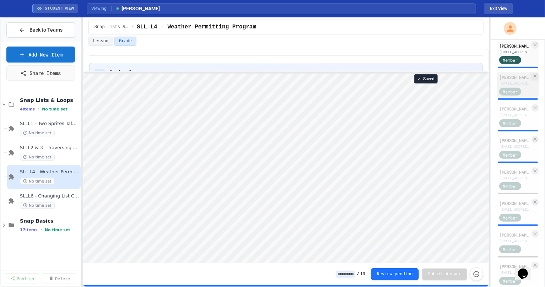
click at [514, 86] on div "[EMAIL_ADDRESS][DOMAIN_NAME]" at bounding box center [514, 83] width 31 height 5
type textarea "**"
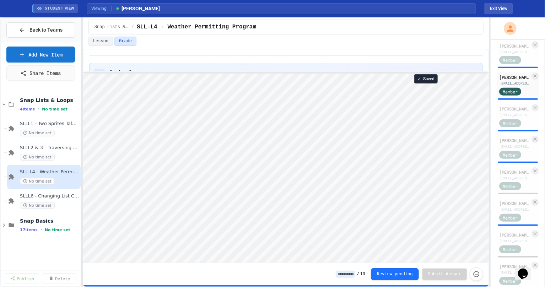
type textarea "*"
type textarea "**"
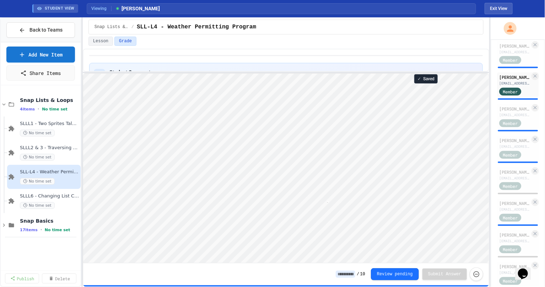
type textarea "**"
click at [499, 112] on div "[PERSON_NAME]" at bounding box center [514, 108] width 31 height 6
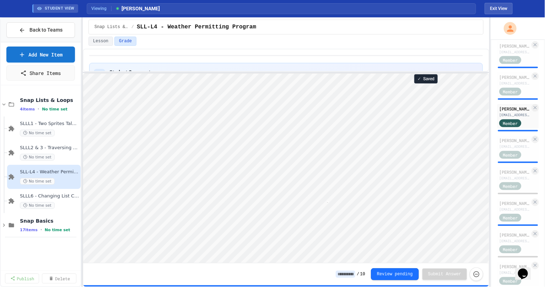
type textarea "**"
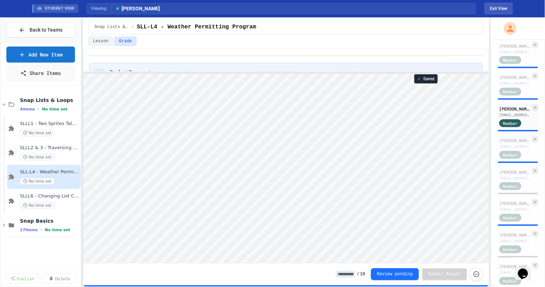
type textarea "**"
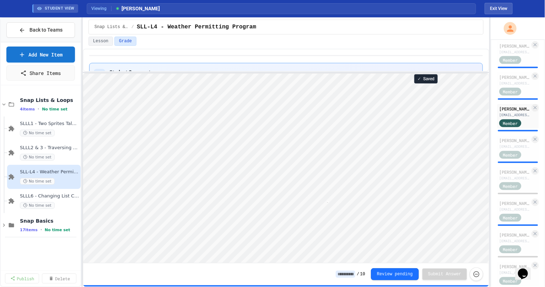
type textarea "**"
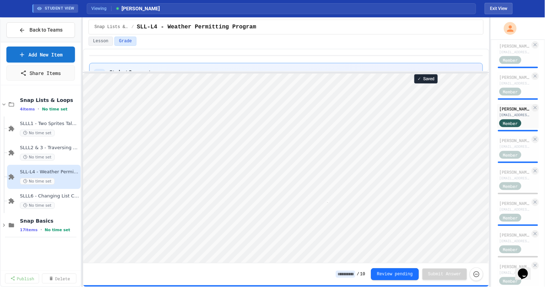
type textarea "**"
click at [504, 143] on div "[PERSON_NAME]" at bounding box center [514, 140] width 31 height 6
type textarea "**"
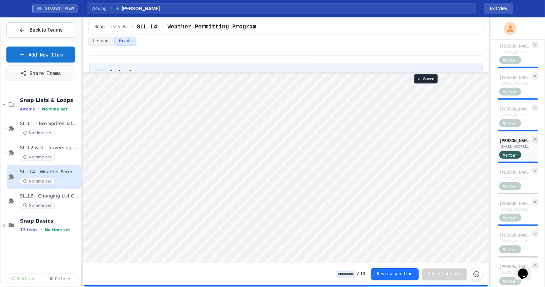
type textarea "**"
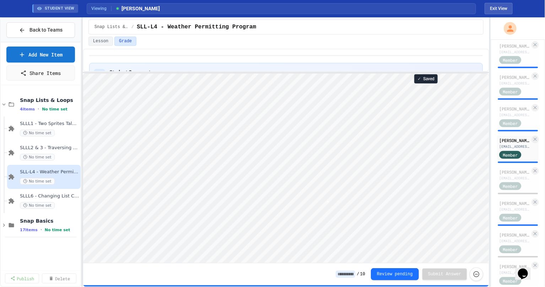
scroll to position [0, 0]
click at [504, 178] on div "[PERSON_NAME] [EMAIL_ADDRESS][DOMAIN_NAME] Member" at bounding box center [518, 179] width 42 height 24
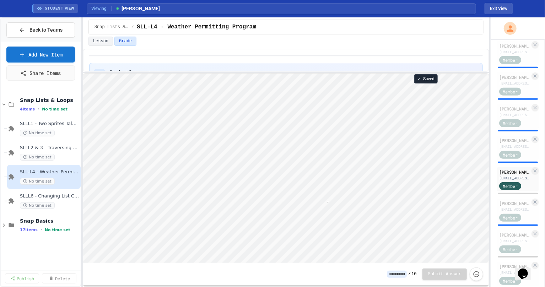
scroll to position [0, 4]
type textarea "**"
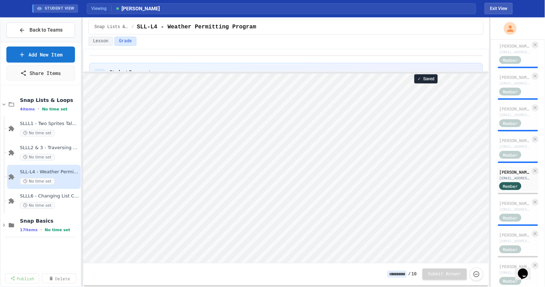
scroll to position [0, 0]
click at [510, 210] on div "[PERSON_NAME] [EMAIL_ADDRESS][DOMAIN_NAME] Member" at bounding box center [518, 210] width 42 height 24
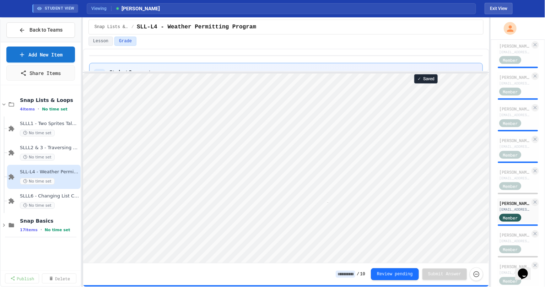
scroll to position [0, 4]
type textarea "**"
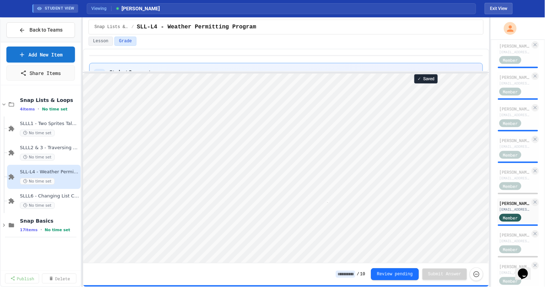
type textarea "**"
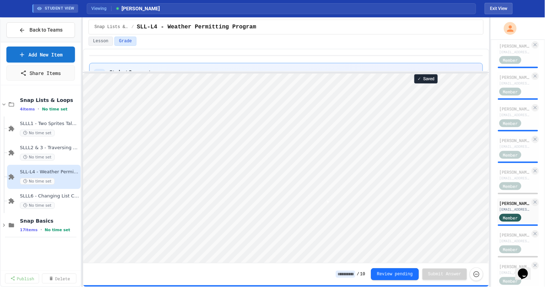
scroll to position [0, 0]
type textarea "**"
click at [512, 238] on div "[PERSON_NAME]" at bounding box center [514, 234] width 31 height 6
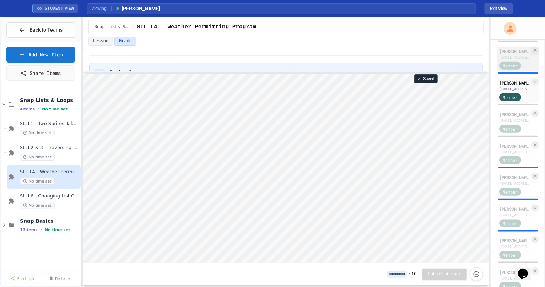
scroll to position [334, 0]
click at [507, 154] on div "[EMAIL_ADDRESS][DOMAIN_NAME]" at bounding box center [514, 151] width 31 height 5
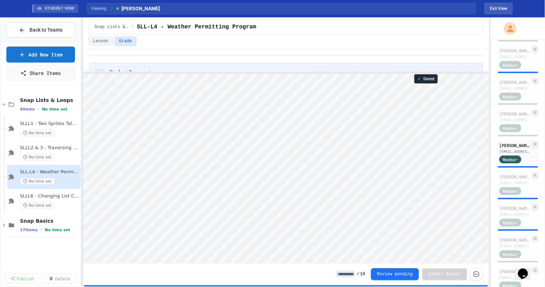
scroll to position [0, 4]
type textarea "**"
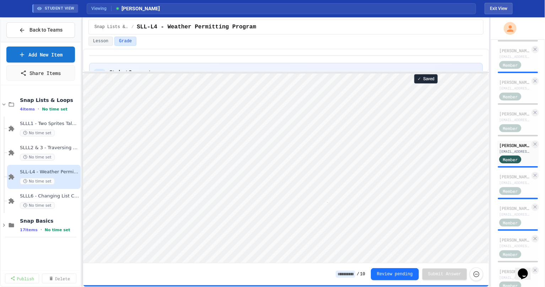
type textarea "**"
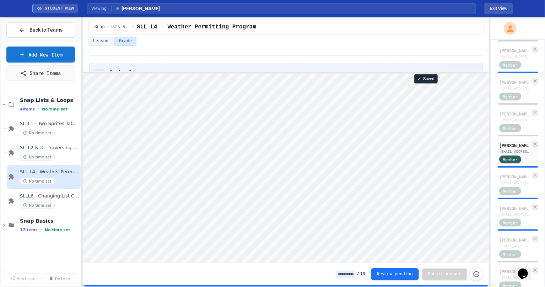
type textarea "***"
click at [515, 185] on div "[EMAIL_ADDRESS][DOMAIN_NAME]" at bounding box center [514, 182] width 31 height 5
type textarea "**"
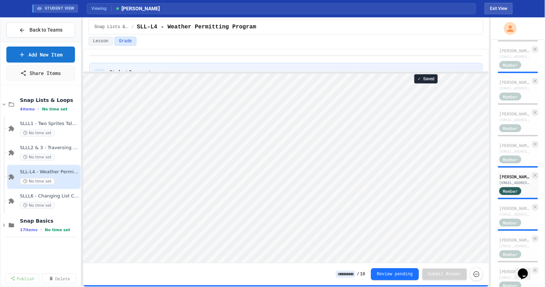
type textarea "**"
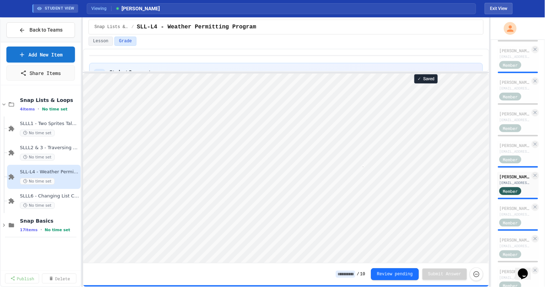
type textarea "**"
type textarea "*"
click at [509, 211] on div "[PERSON_NAME]" at bounding box center [514, 208] width 31 height 6
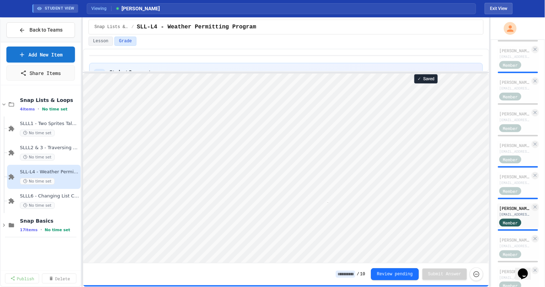
scroll to position [0, 4]
type textarea "**"
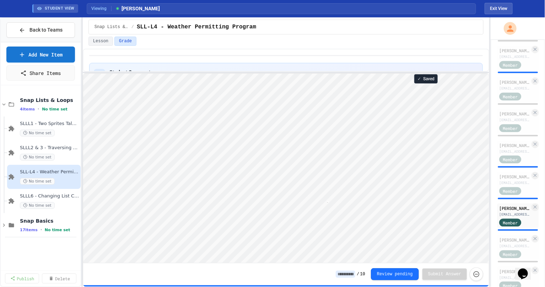
type textarea "**"
click at [509, 243] on div "[PERSON_NAME]" at bounding box center [514, 239] width 31 height 6
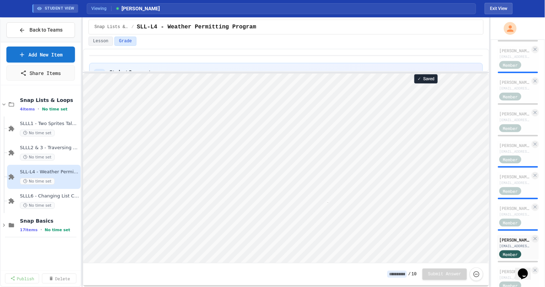
scroll to position [0, 4]
type textarea "**"
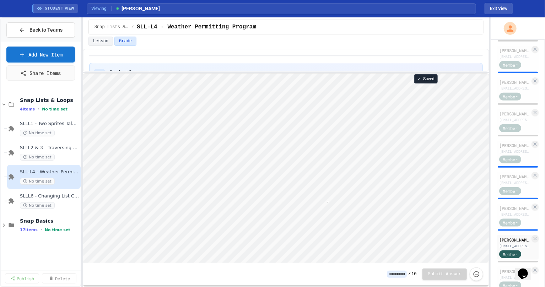
type textarea "**"
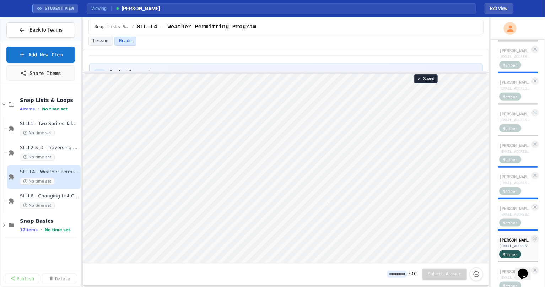
type textarea "**"
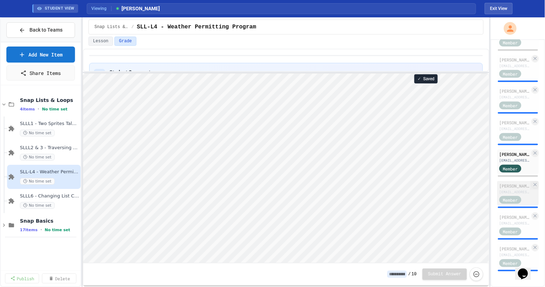
click at [503, 182] on div "[PERSON_NAME]" at bounding box center [514, 185] width 31 height 6
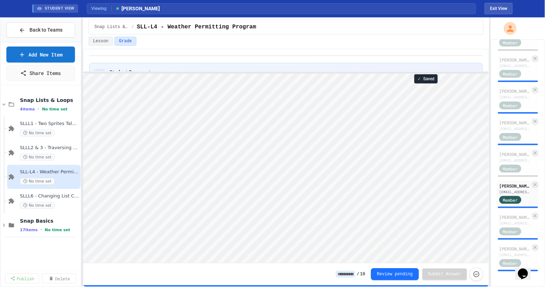
scroll to position [0, 4]
type textarea "**"
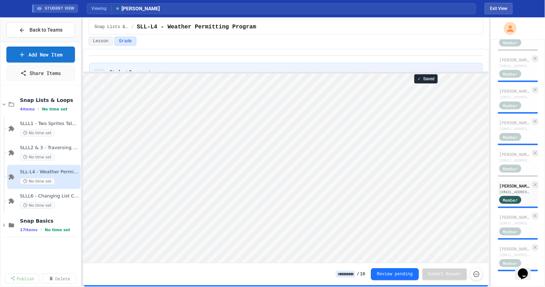
type textarea "**"
click at [504, 215] on div "[PERSON_NAME]" at bounding box center [514, 217] width 31 height 6
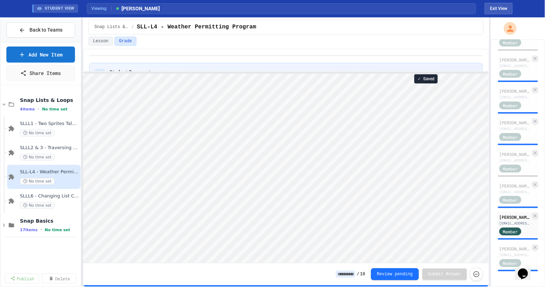
scroll to position [0, 4]
type textarea "**"
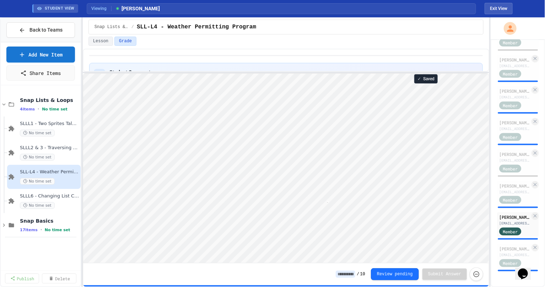
type textarea "**"
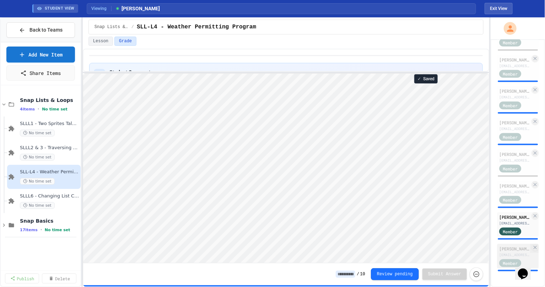
click at [505, 245] on div "[PERSON_NAME]" at bounding box center [514, 248] width 31 height 6
type textarea "**"
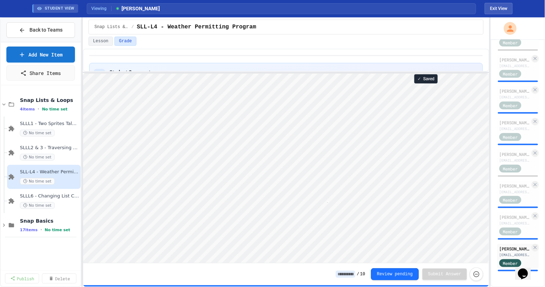
type textarea "**"
